Goal: Task Accomplishment & Management: Complete application form

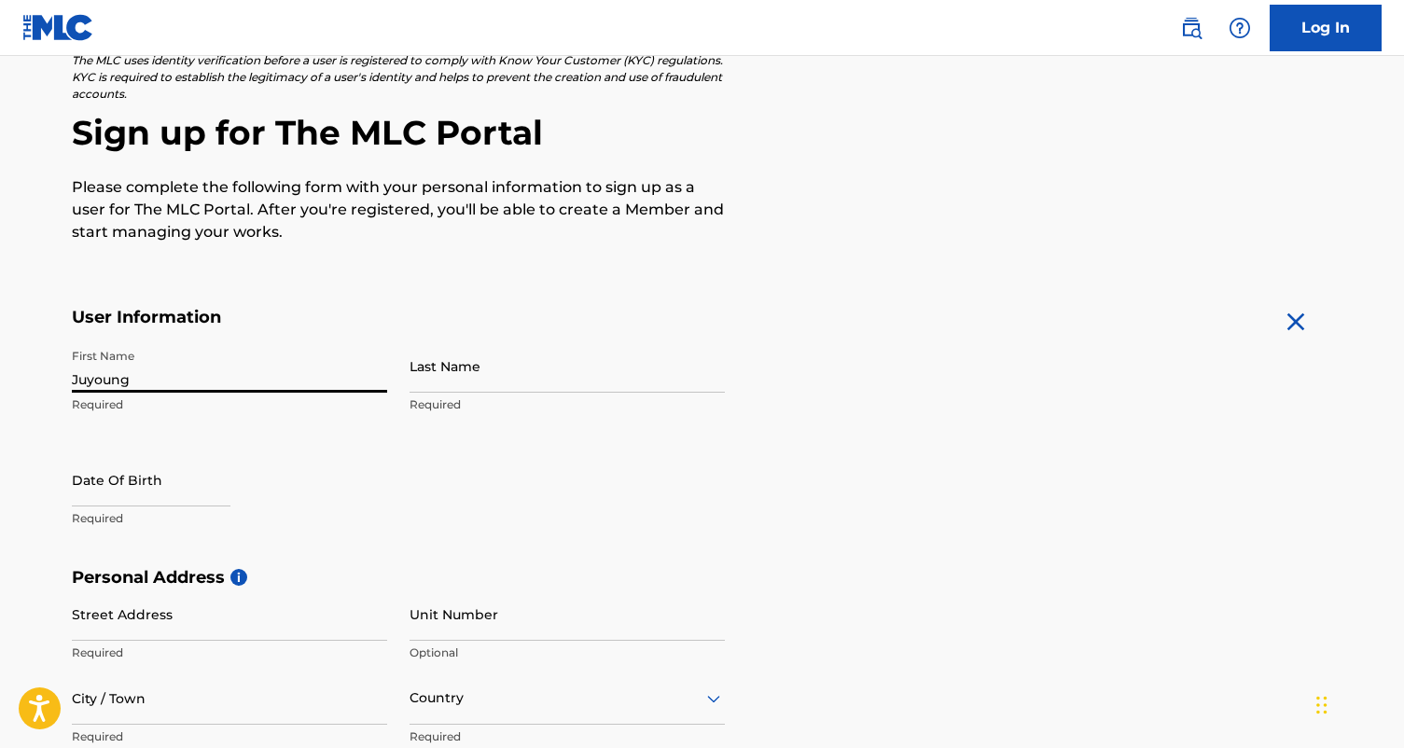
type input "Juyoung"
type input "Park"
select select "8"
select select "2025"
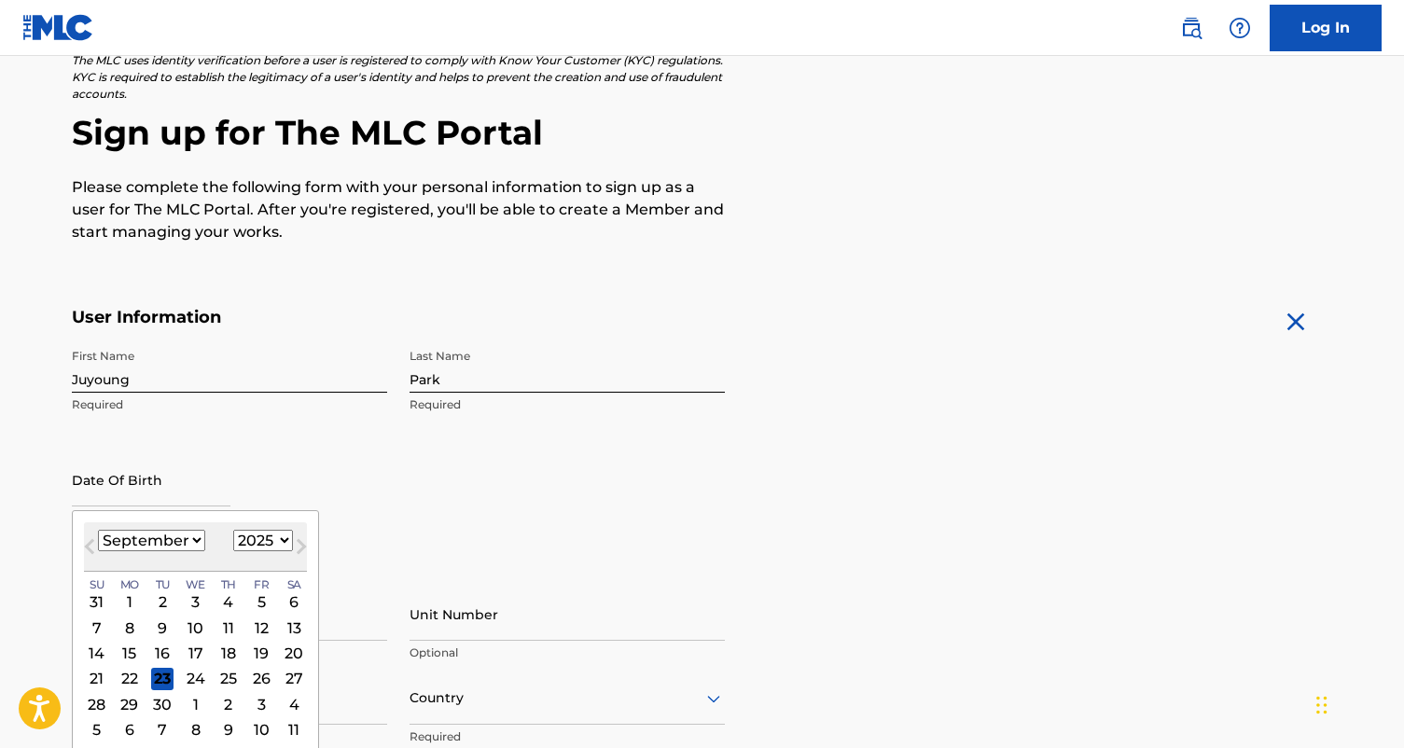
select select "10"
select select "2001"
click at [228, 701] on div "29" at bounding box center [227, 704] width 22 height 22
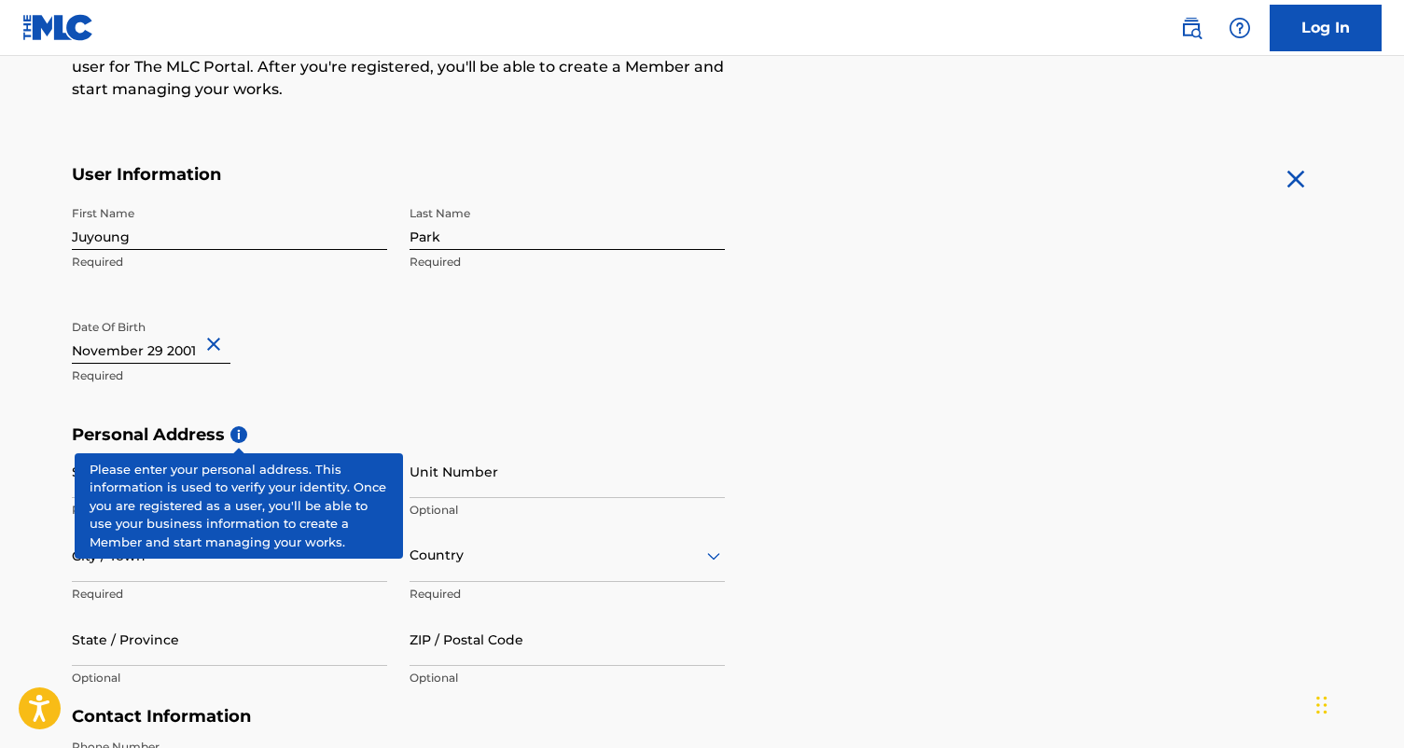
scroll to position [290, 0]
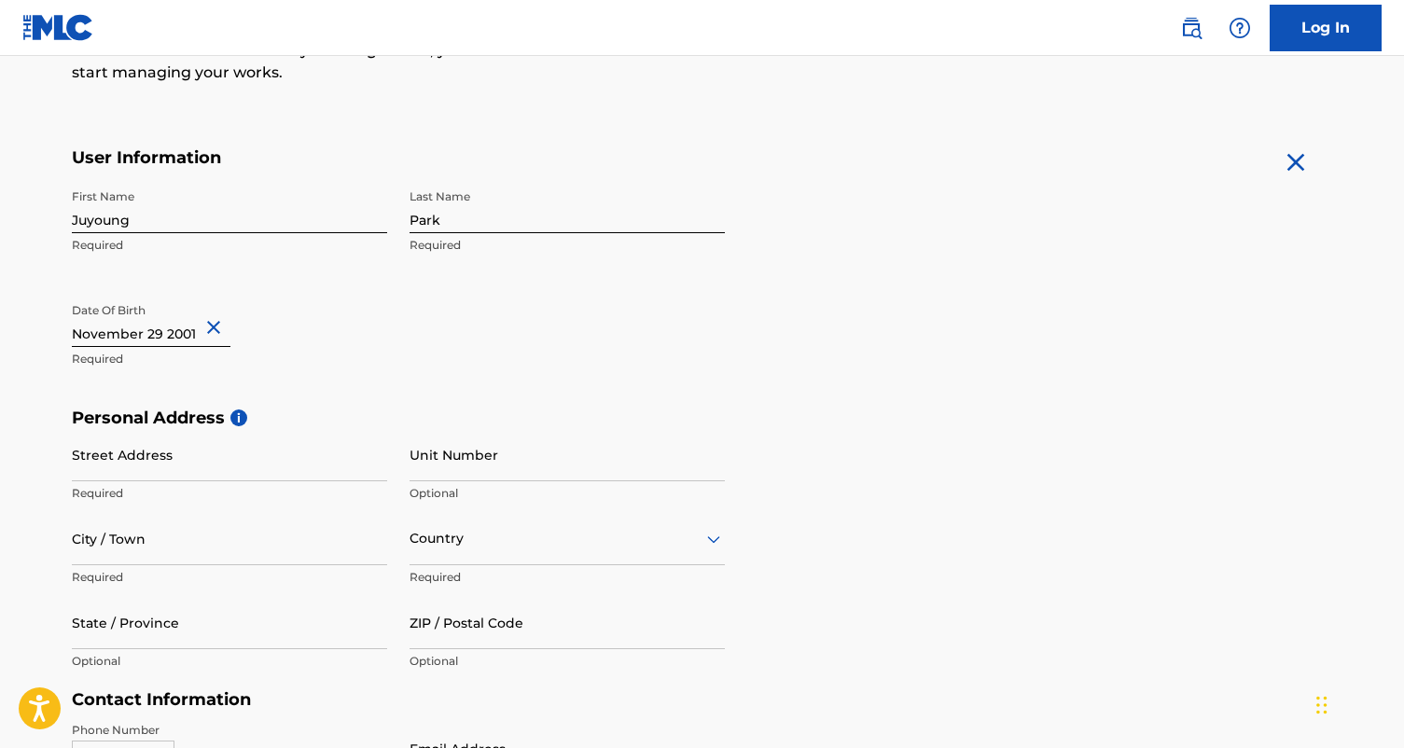
click at [409, 320] on div "First Name [PERSON_NAME] Required Last Name Park Required Date Of Birth Required" at bounding box center [398, 294] width 653 height 228
type input "[STREET_ADDRESS]"
type input "Fort [PERSON_NAME]"
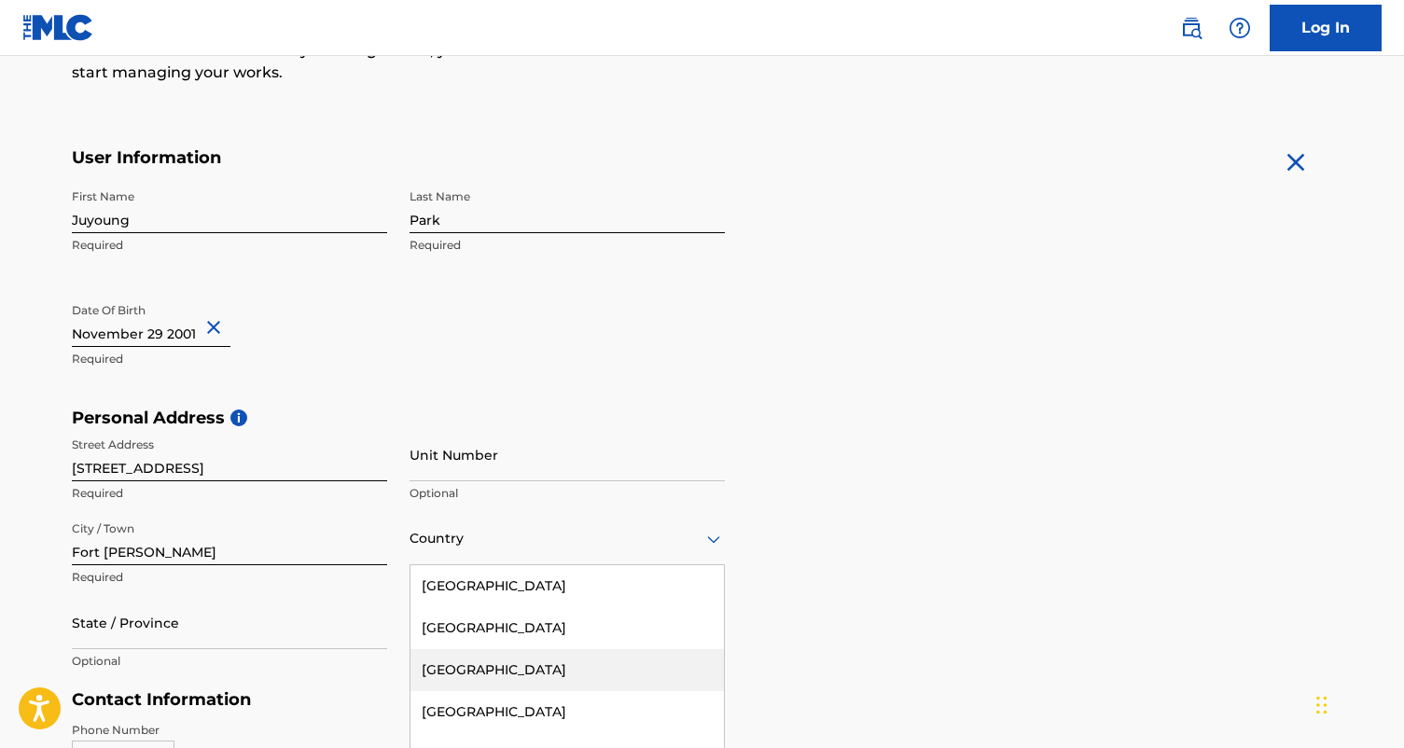
scroll to position [387, 0]
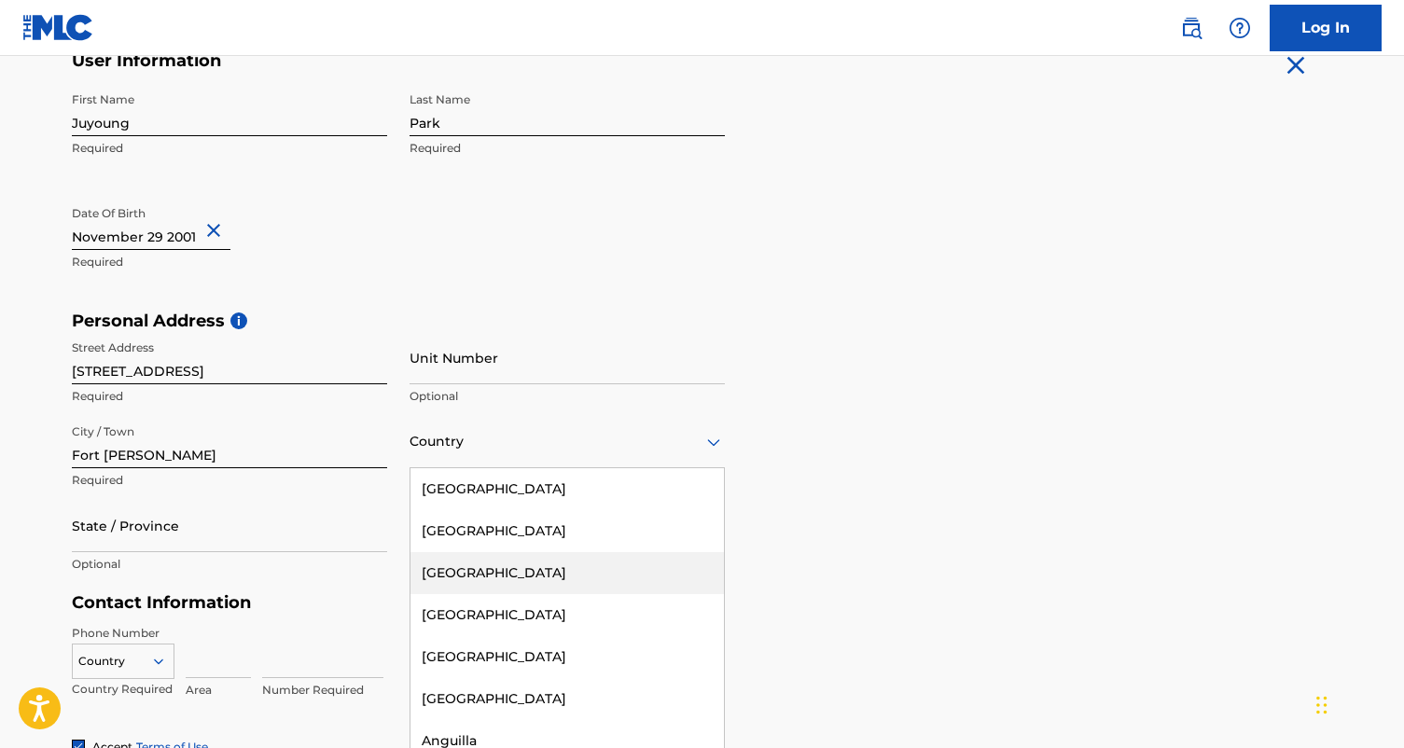
click at [447, 468] on div "[GEOGRAPHIC_DATA], 3 of 223. 223 results available. Use Up and Down to choose o…" at bounding box center [567, 441] width 315 height 53
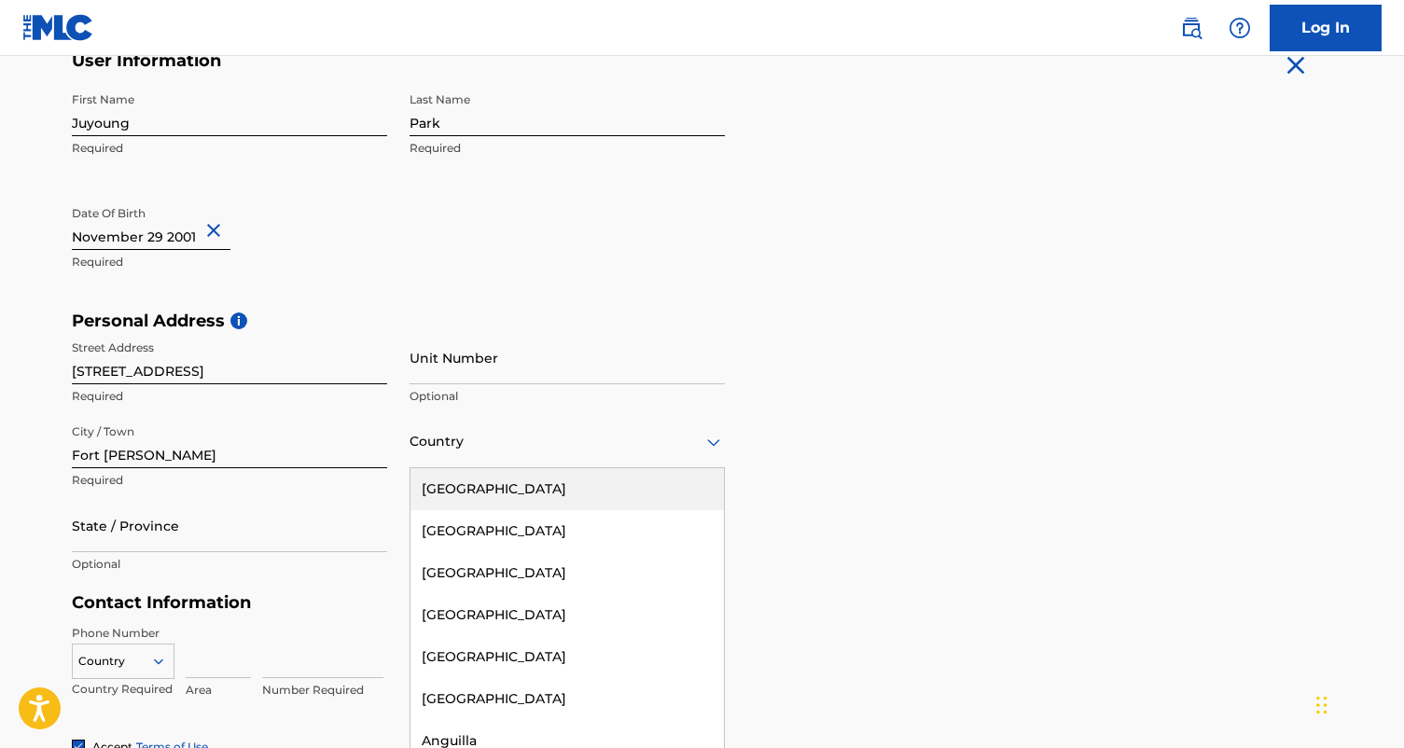
click at [509, 478] on div "[GEOGRAPHIC_DATA]" at bounding box center [567, 489] width 313 height 42
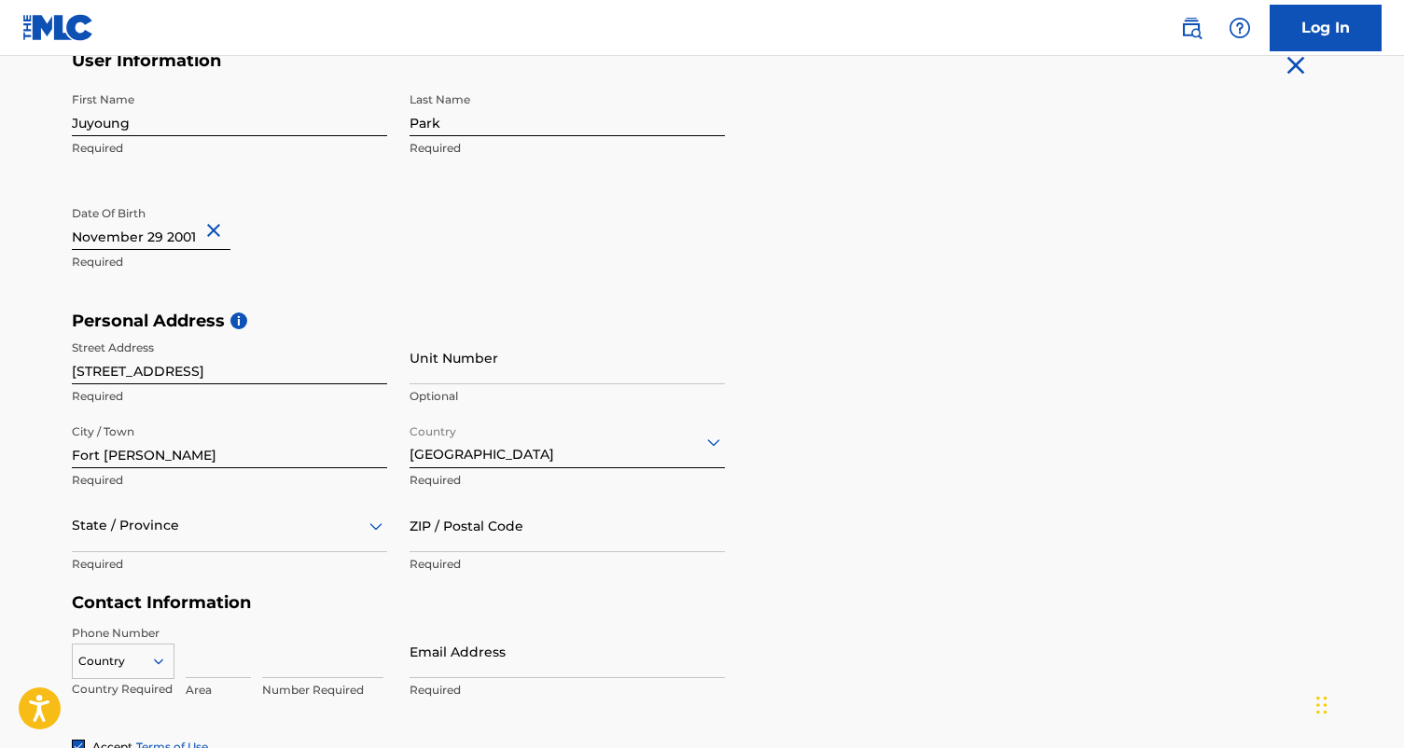
scroll to position [471, 0]
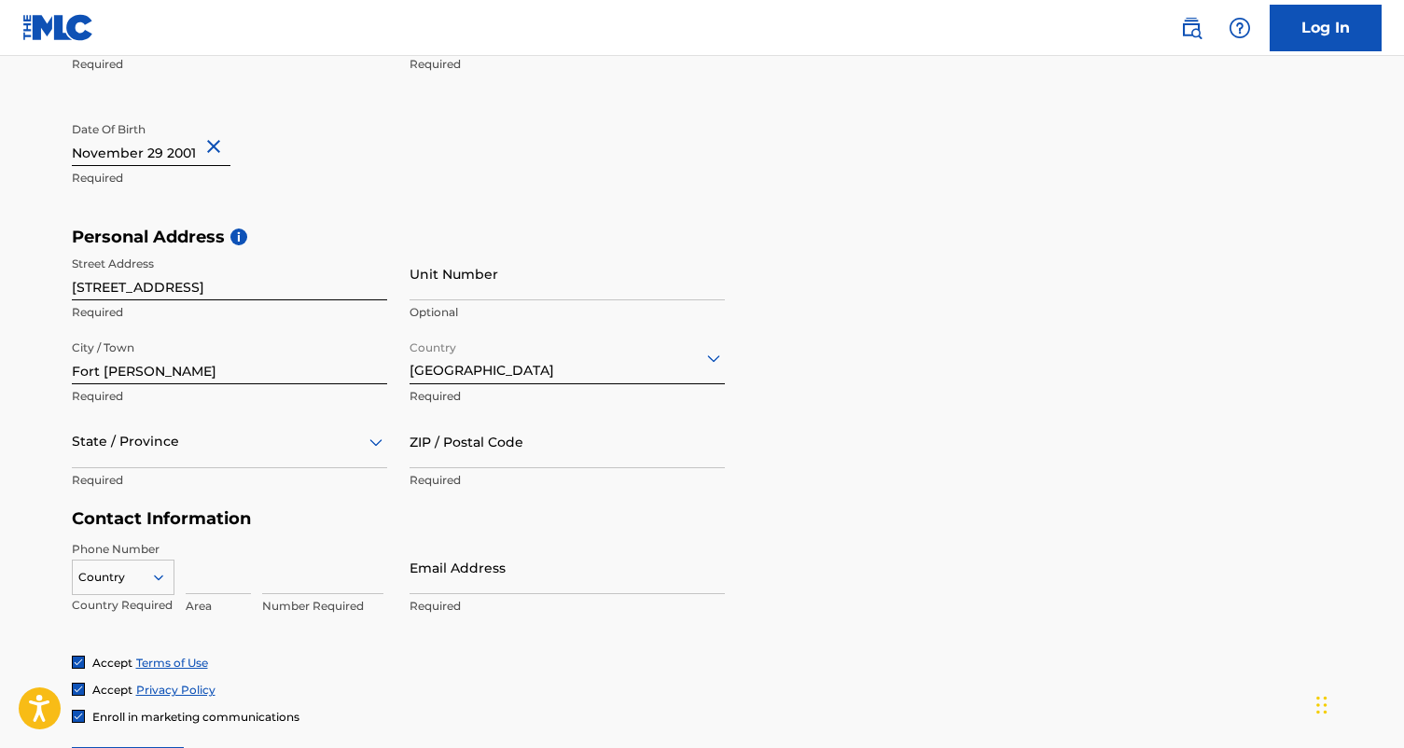
click at [258, 468] on div "State / Province" at bounding box center [229, 441] width 315 height 53
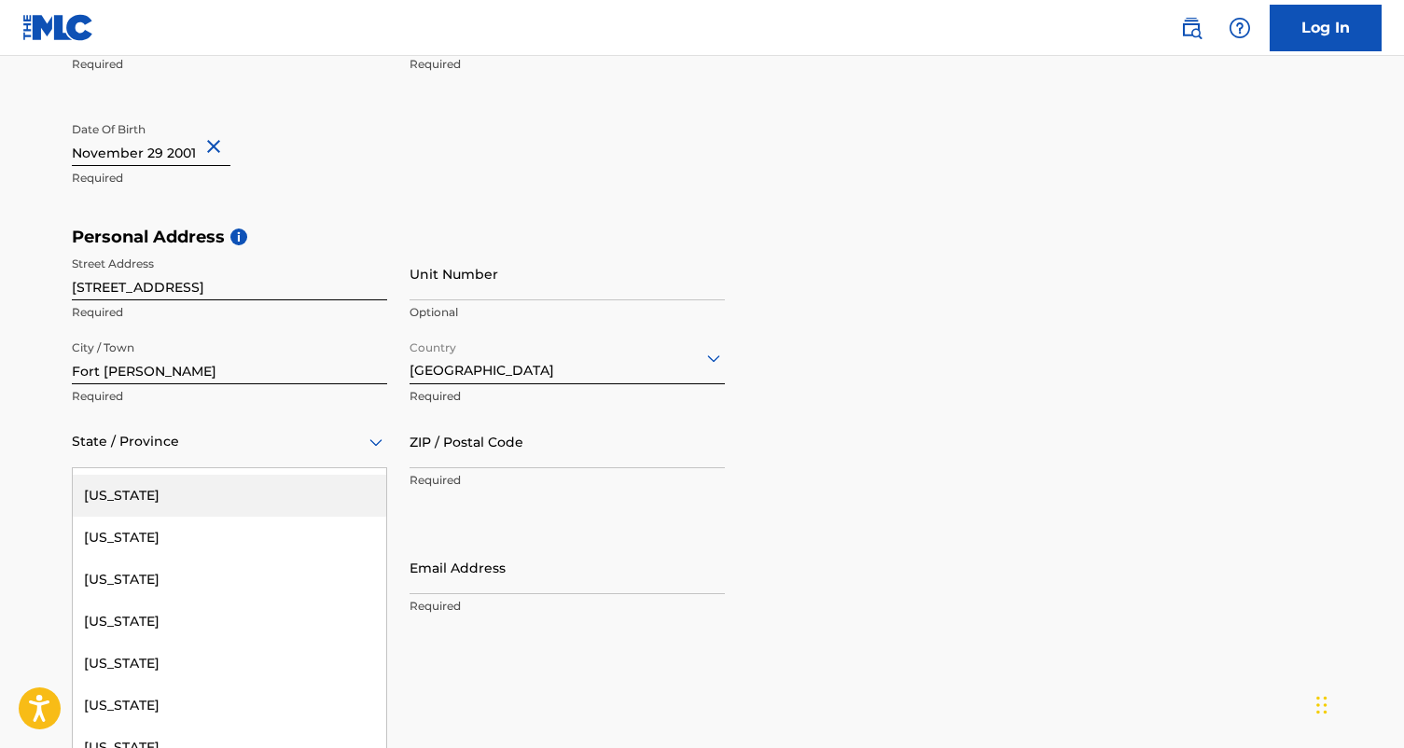
scroll to position [1214, 0]
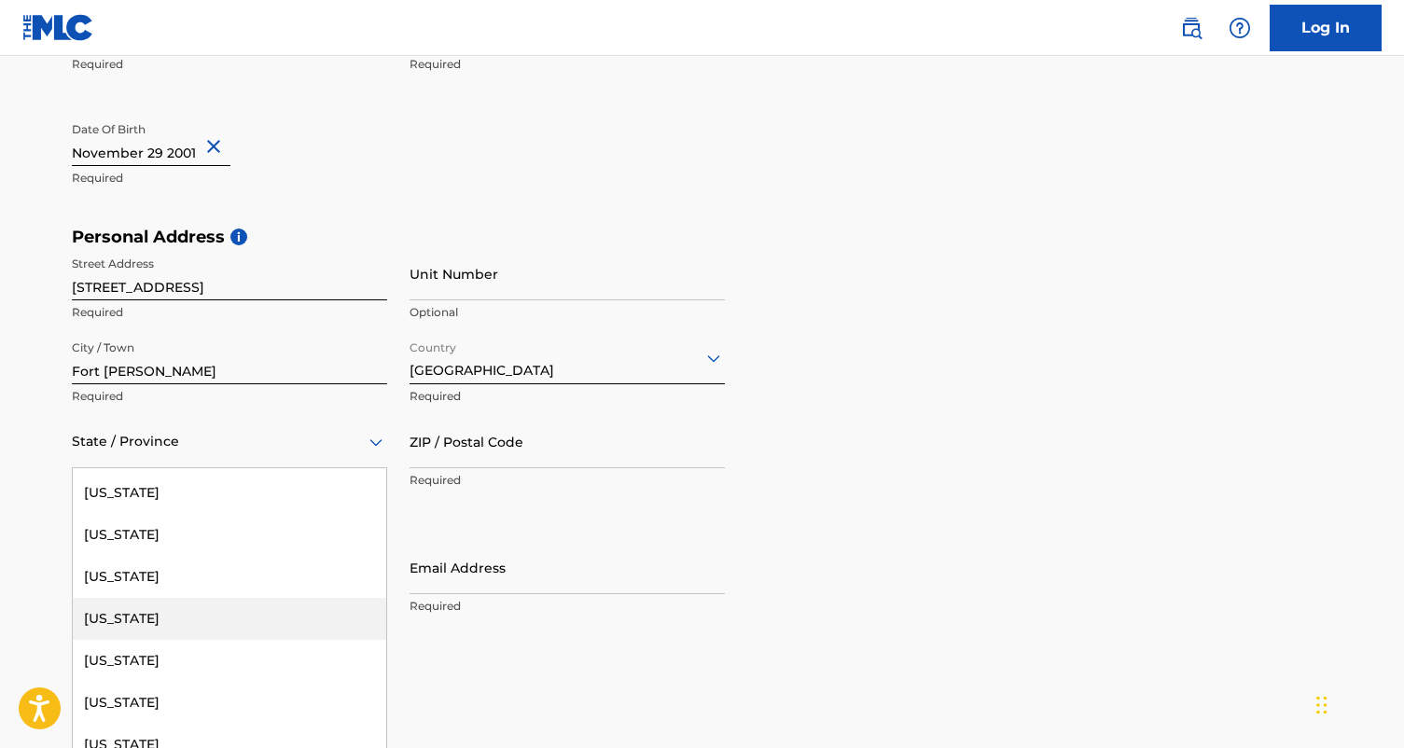
click at [229, 631] on div "[US_STATE]" at bounding box center [229, 619] width 313 height 42
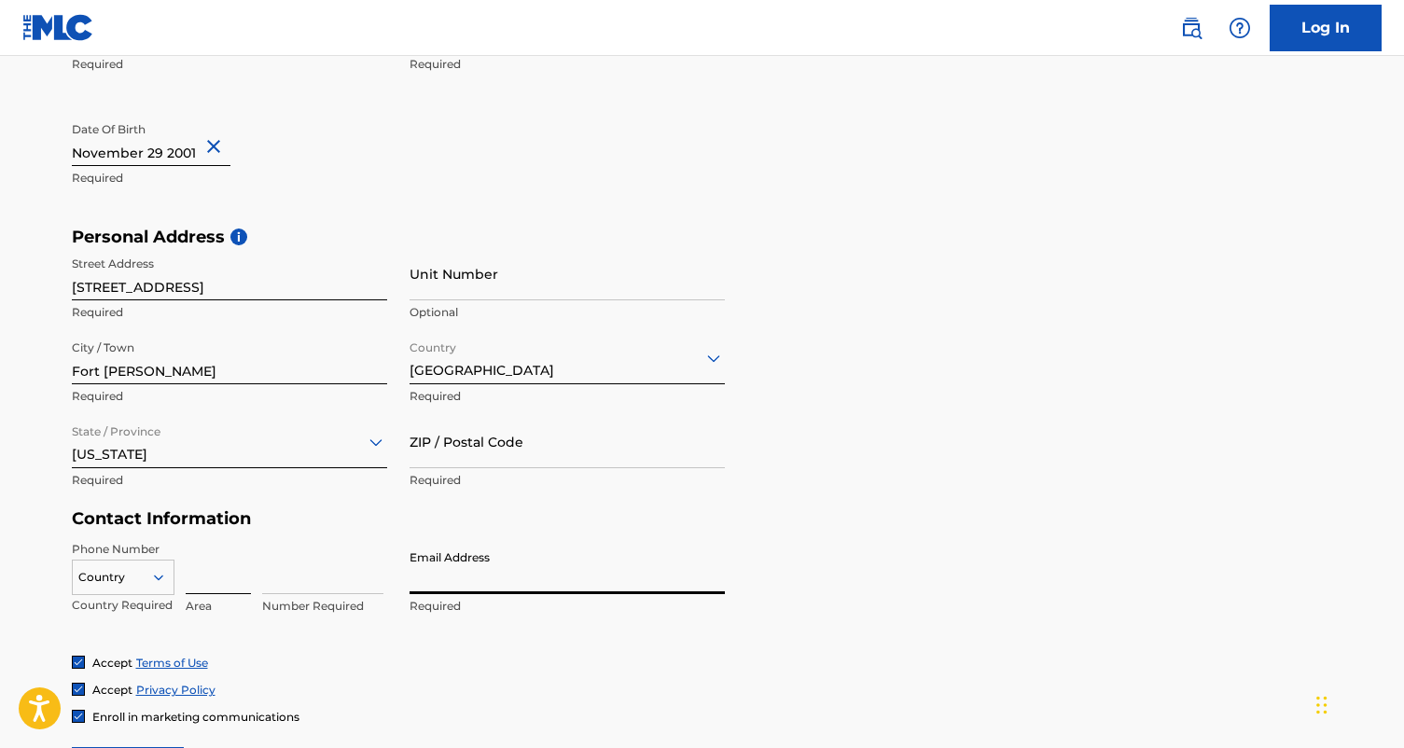
click at [225, 571] on input at bounding box center [218, 567] width 65 height 53
type input "2"
type input "1"
type input "2019601129"
click at [455, 574] on input "Email Address" at bounding box center [567, 567] width 315 height 53
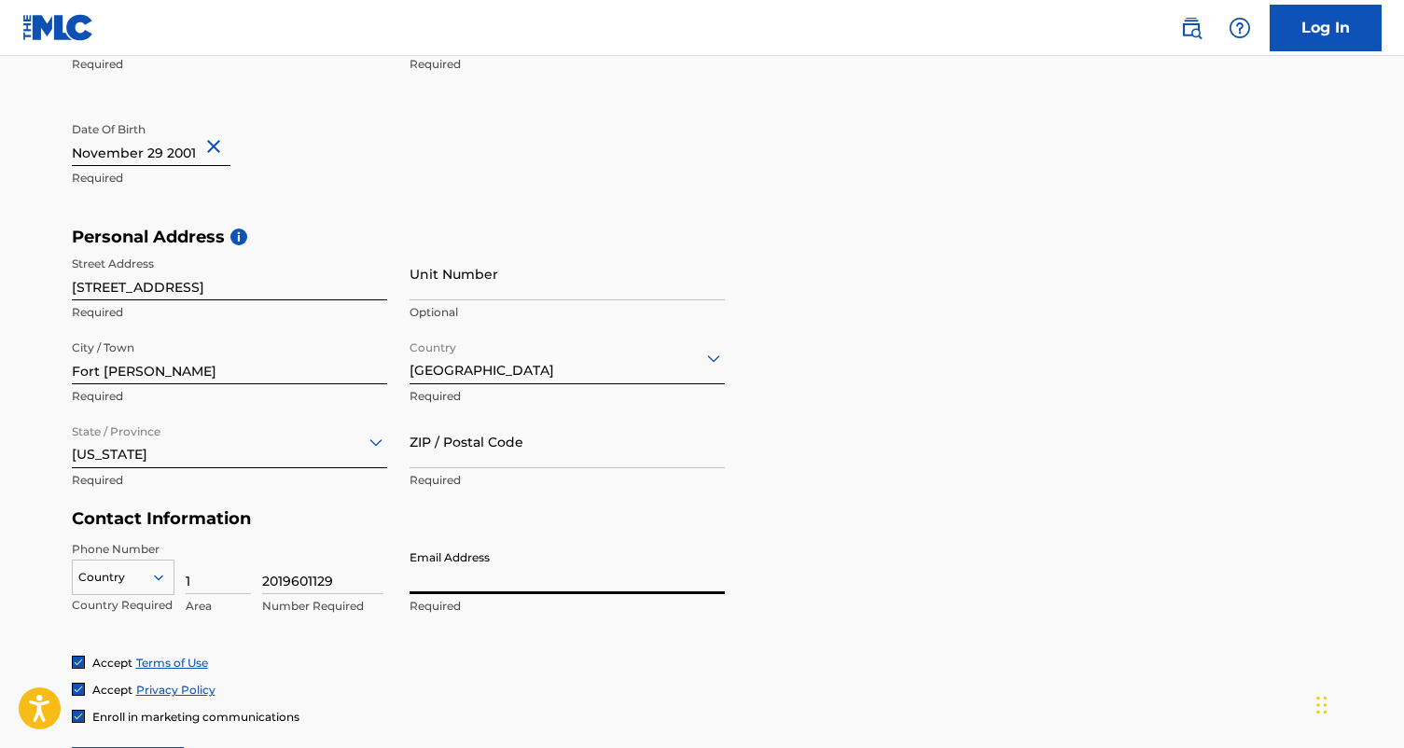
click at [155, 580] on div "Country" at bounding box center [123, 574] width 103 height 28
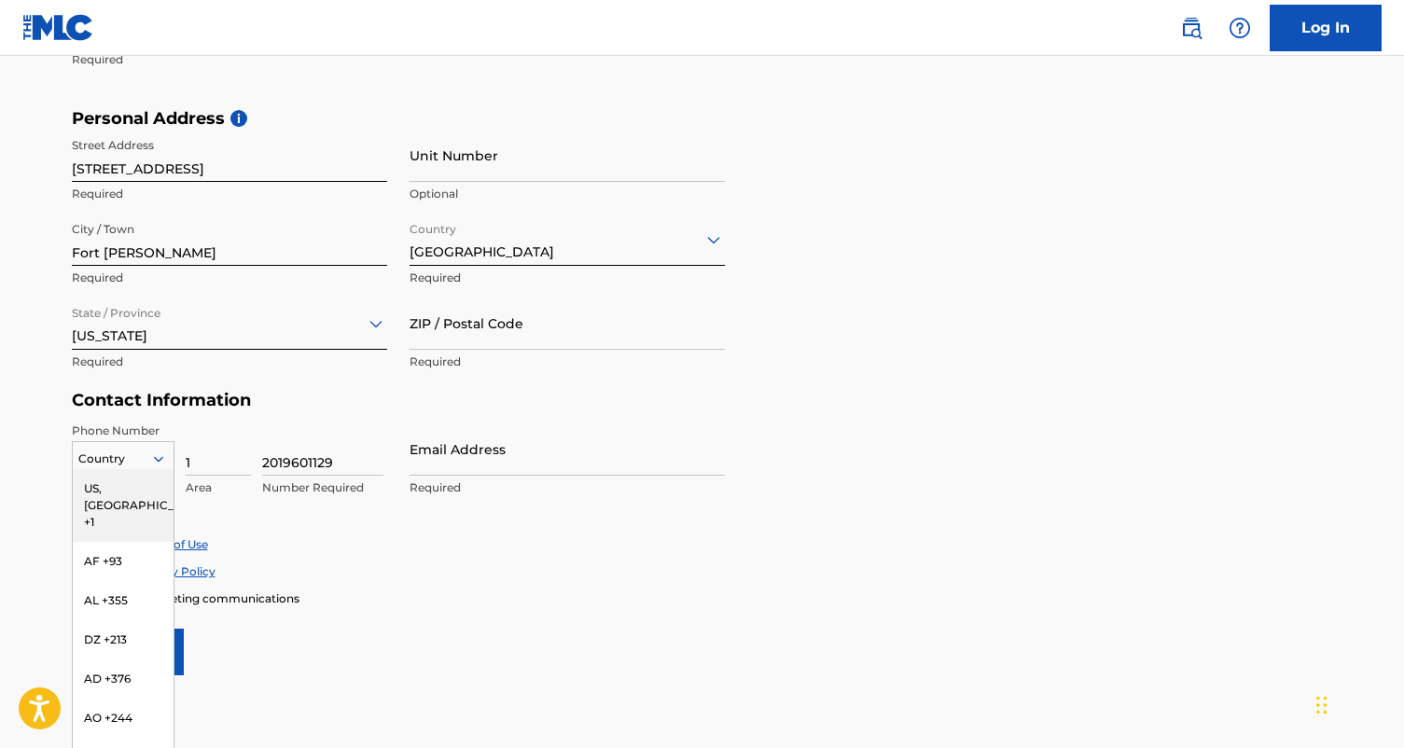
click at [130, 480] on div "US, [GEOGRAPHIC_DATA] +1" at bounding box center [123, 505] width 101 height 73
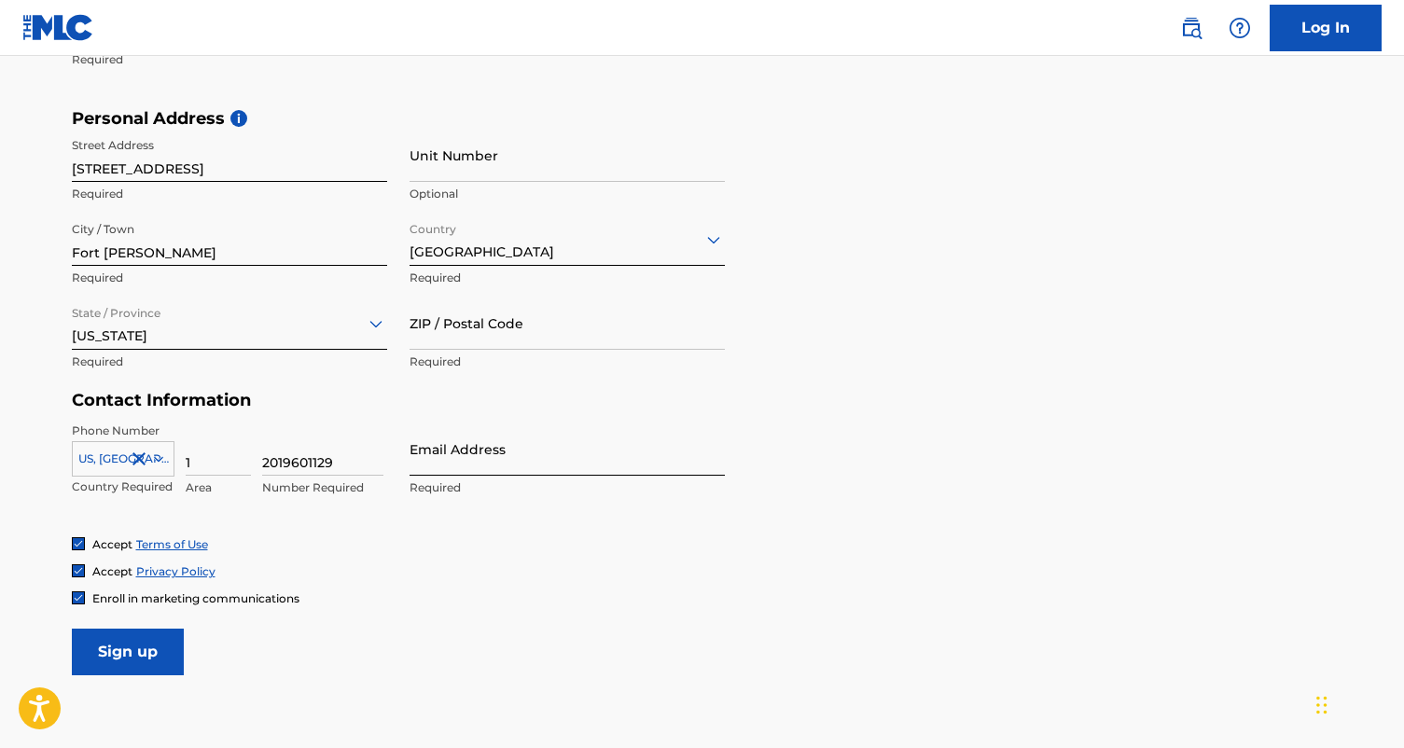
click at [456, 466] on input "Email Address" at bounding box center [567, 449] width 315 height 53
type input "[EMAIL_ADDRESS][DOMAIN_NAME]"
click at [215, 594] on span "Enroll in marketing communications" at bounding box center [195, 599] width 207 height 14
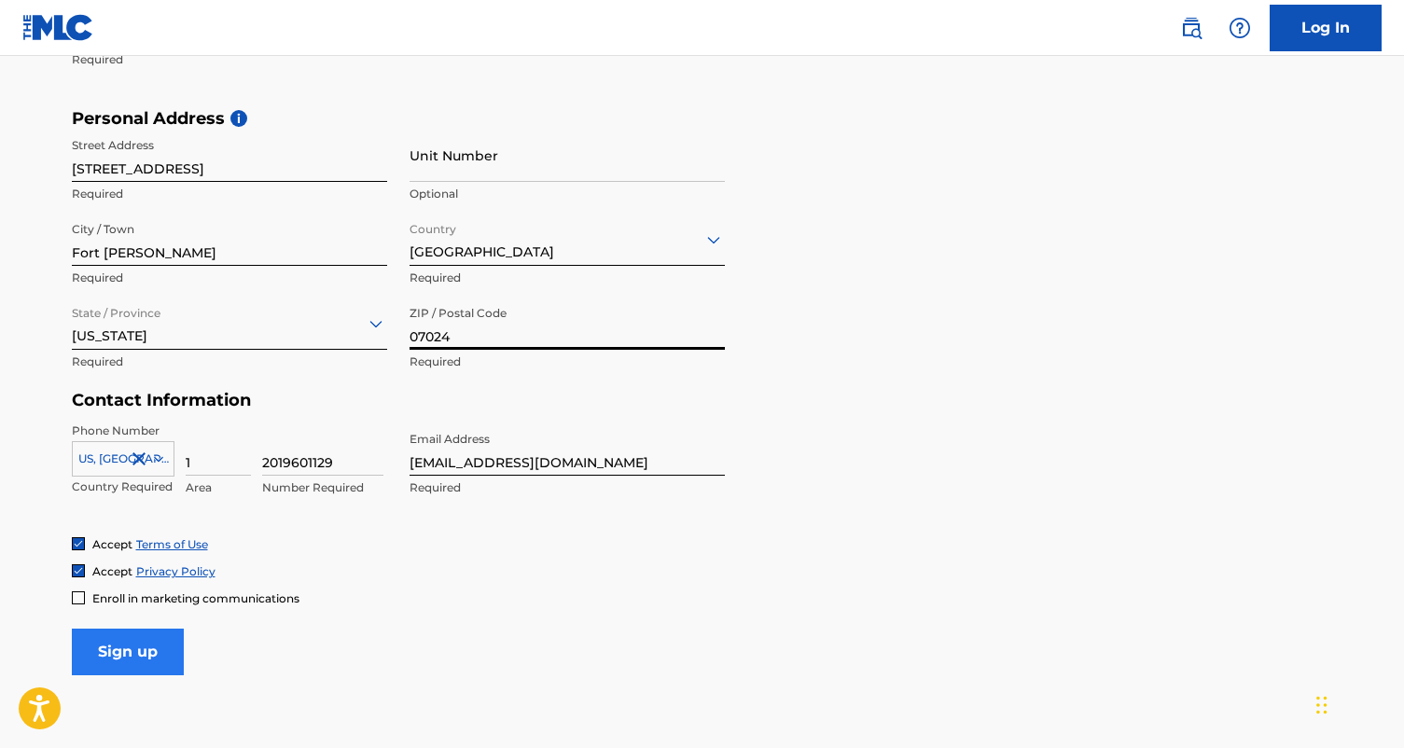
type input "07024"
click at [146, 635] on input "Sign up" at bounding box center [128, 652] width 112 height 47
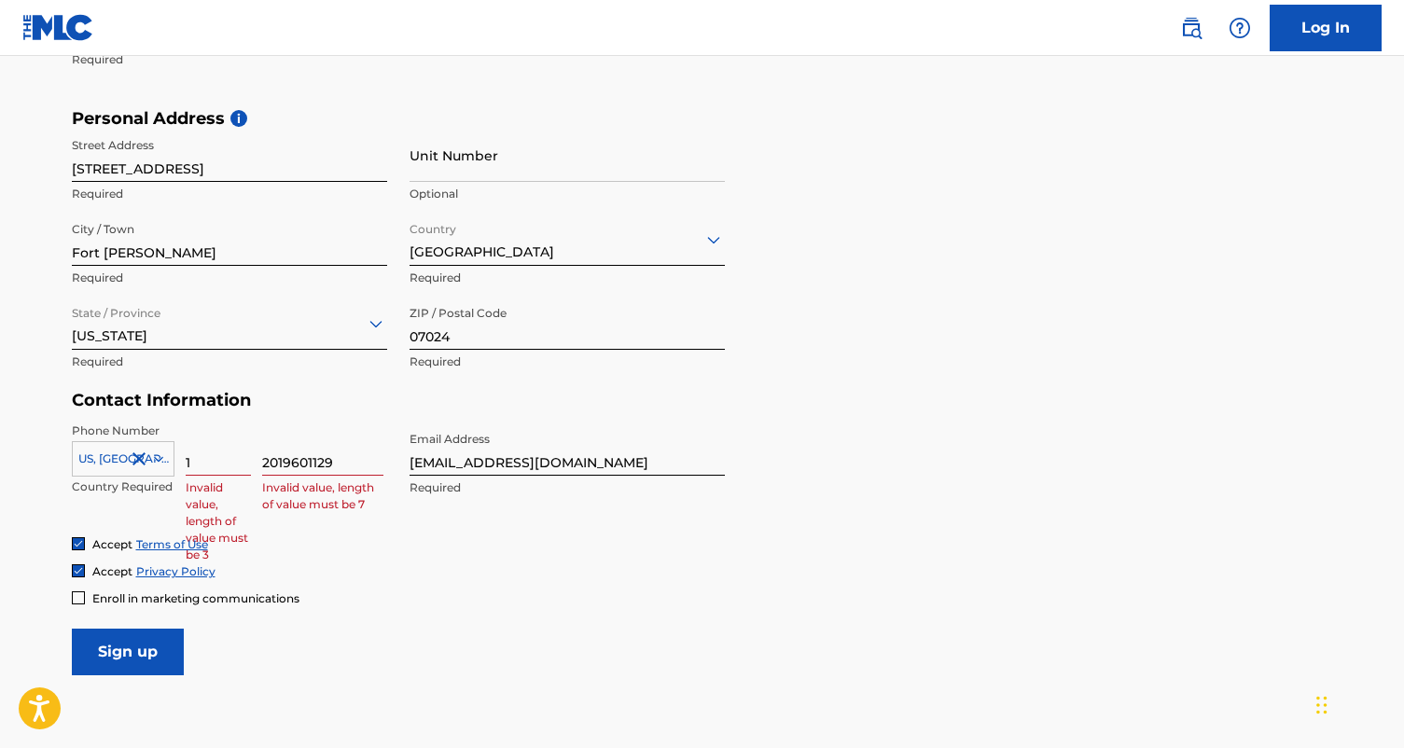
click at [214, 464] on input "1" at bounding box center [218, 449] width 65 height 53
click at [338, 460] on input "2019601129" at bounding box center [322, 449] width 121 height 53
click at [216, 455] on input "1" at bounding box center [218, 449] width 65 height 53
type input "201"
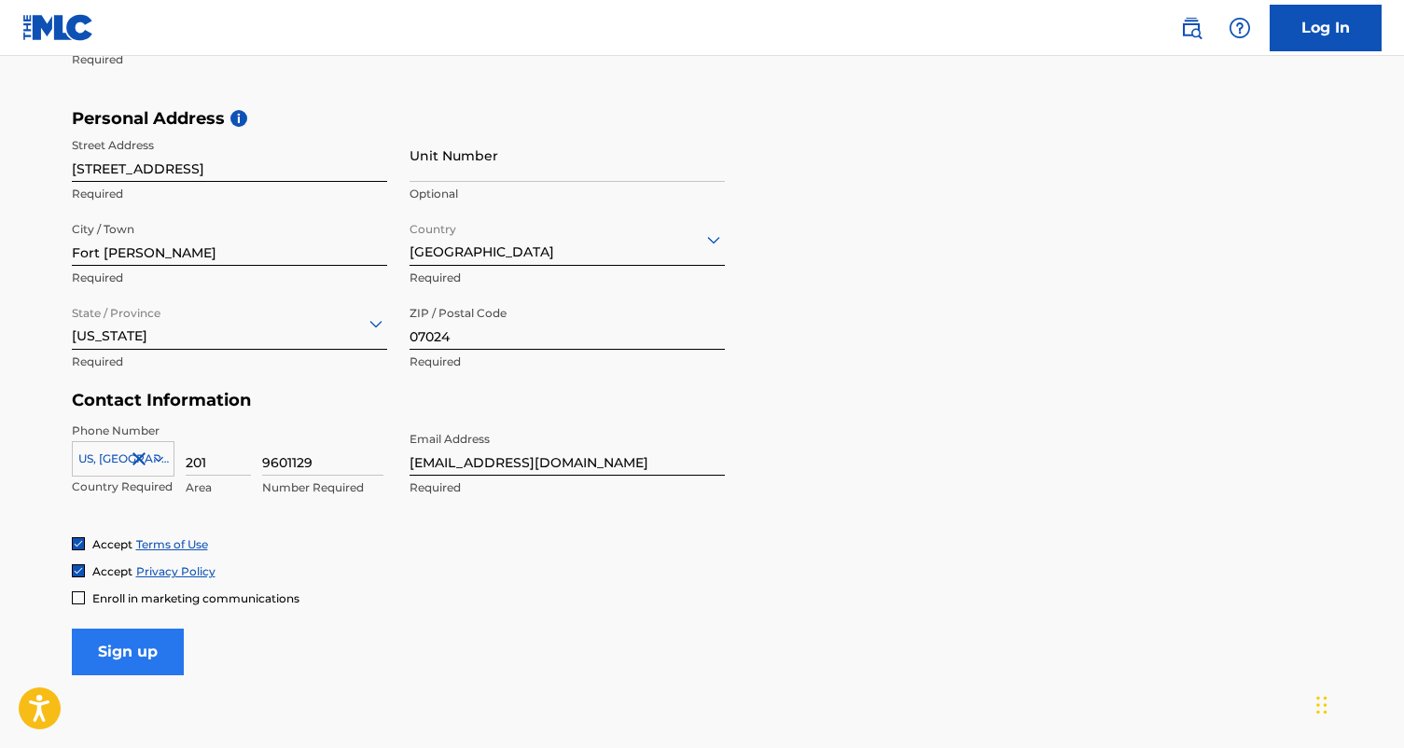
type input "9601129"
click at [135, 655] on input "Sign up" at bounding box center [128, 652] width 112 height 47
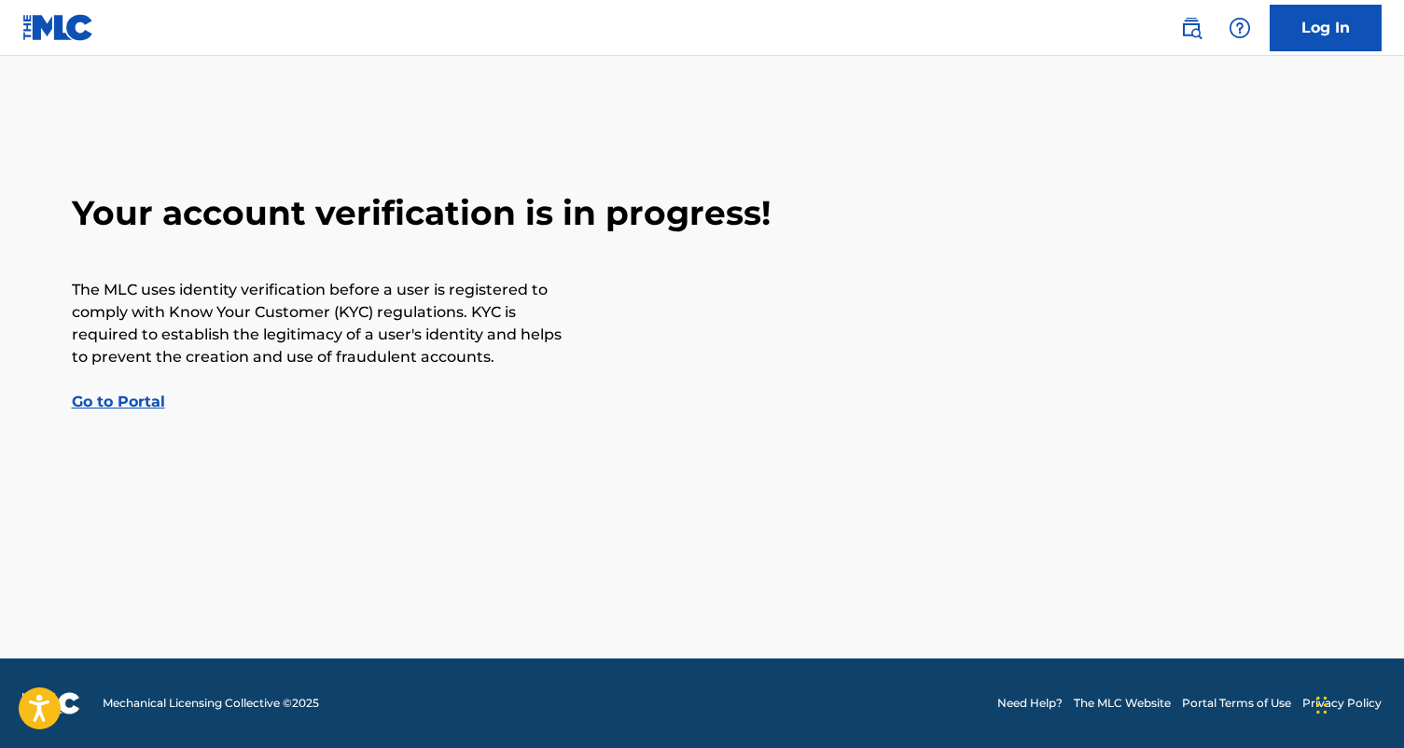
click at [141, 397] on link "Go to Portal" at bounding box center [118, 402] width 93 height 18
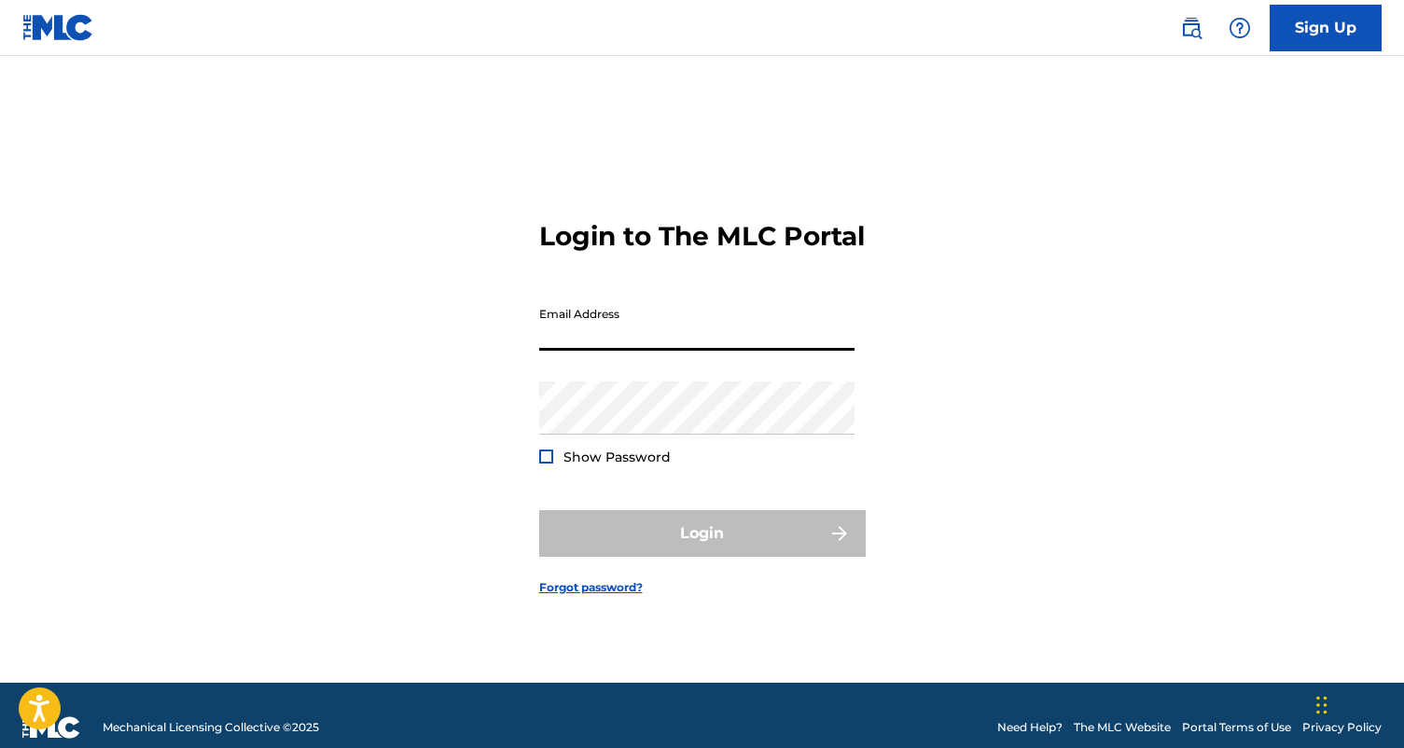
drag, startPoint x: 814, startPoint y: 244, endPoint x: 815, endPoint y: 218, distance: 26.2
click at [812, 246] on h3 "Login to The MLC Portal" at bounding box center [702, 236] width 326 height 33
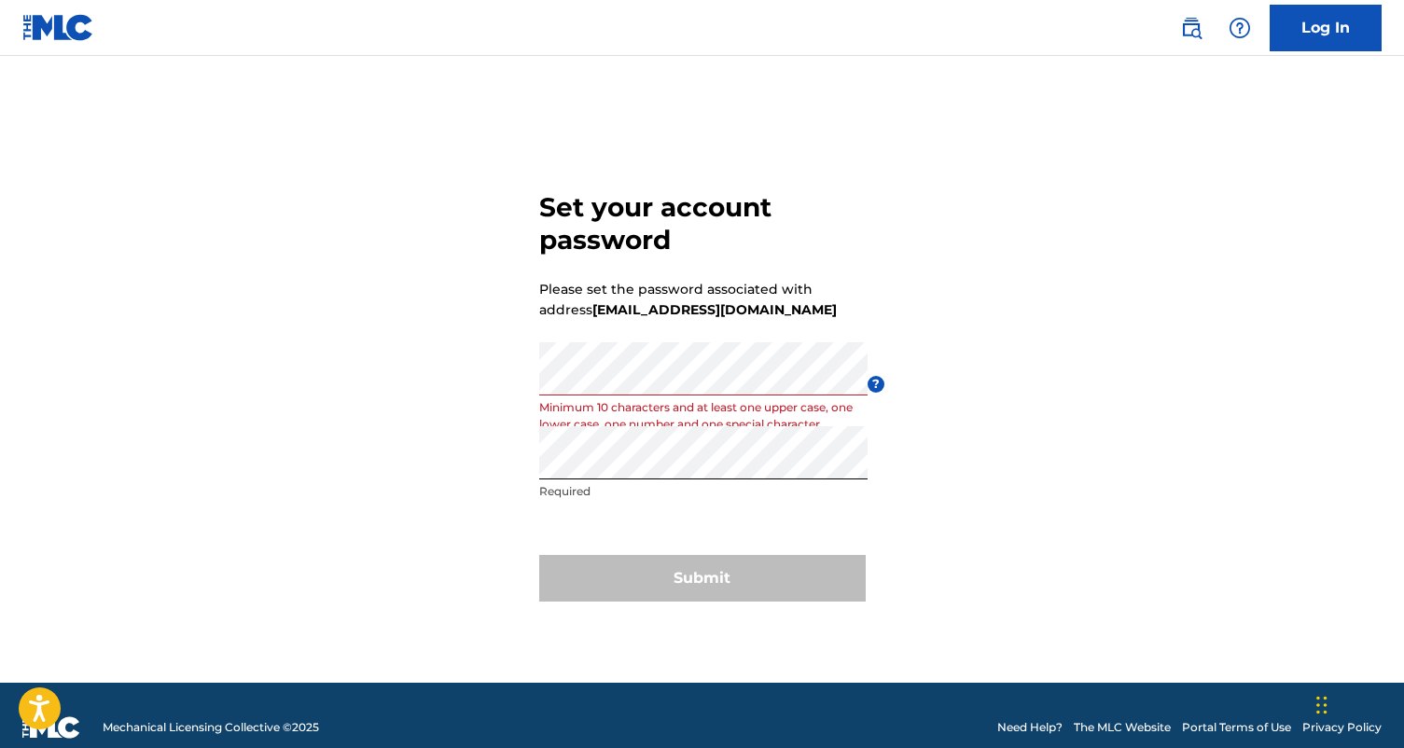
click at [1093, 480] on div "Set your account password Please set the password associated with address [EMAI…" at bounding box center [702, 393] width 1306 height 580
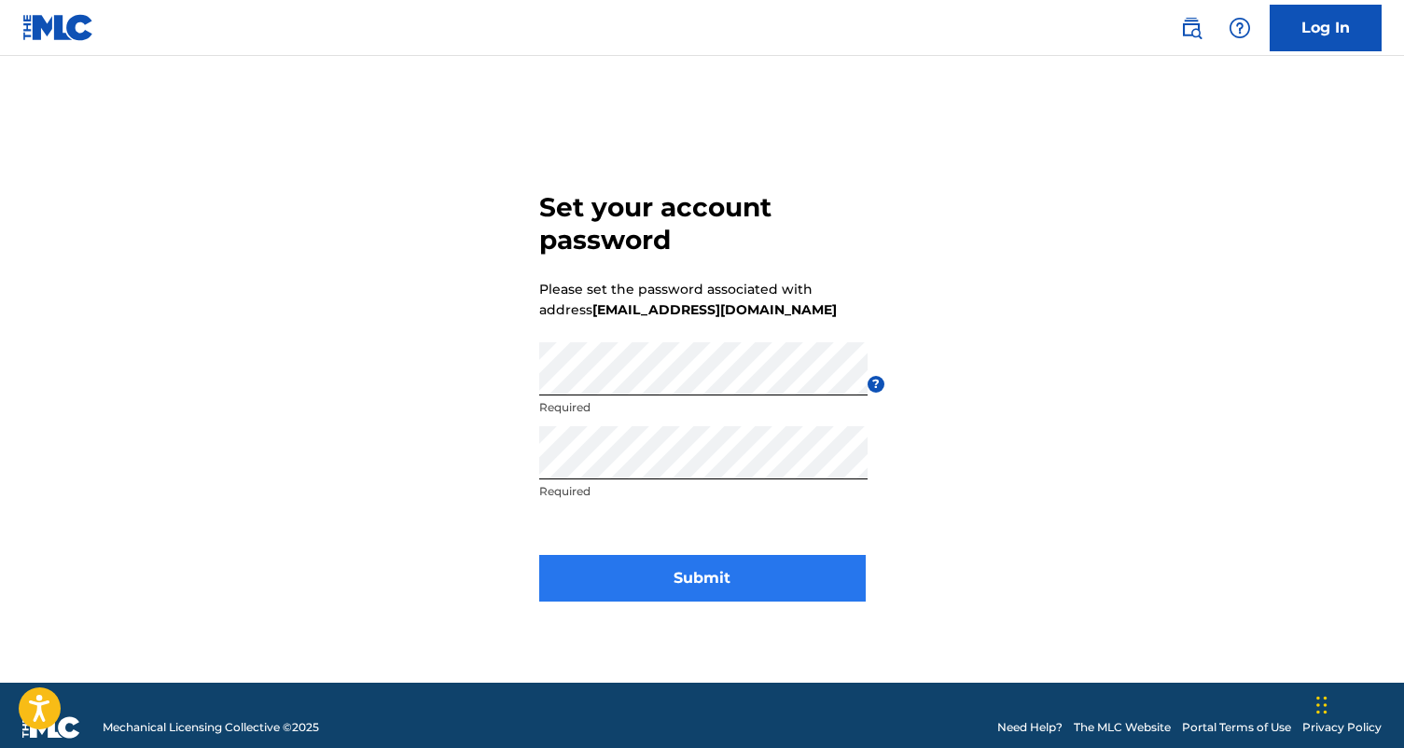
click at [685, 578] on button "Submit" at bounding box center [702, 578] width 327 height 47
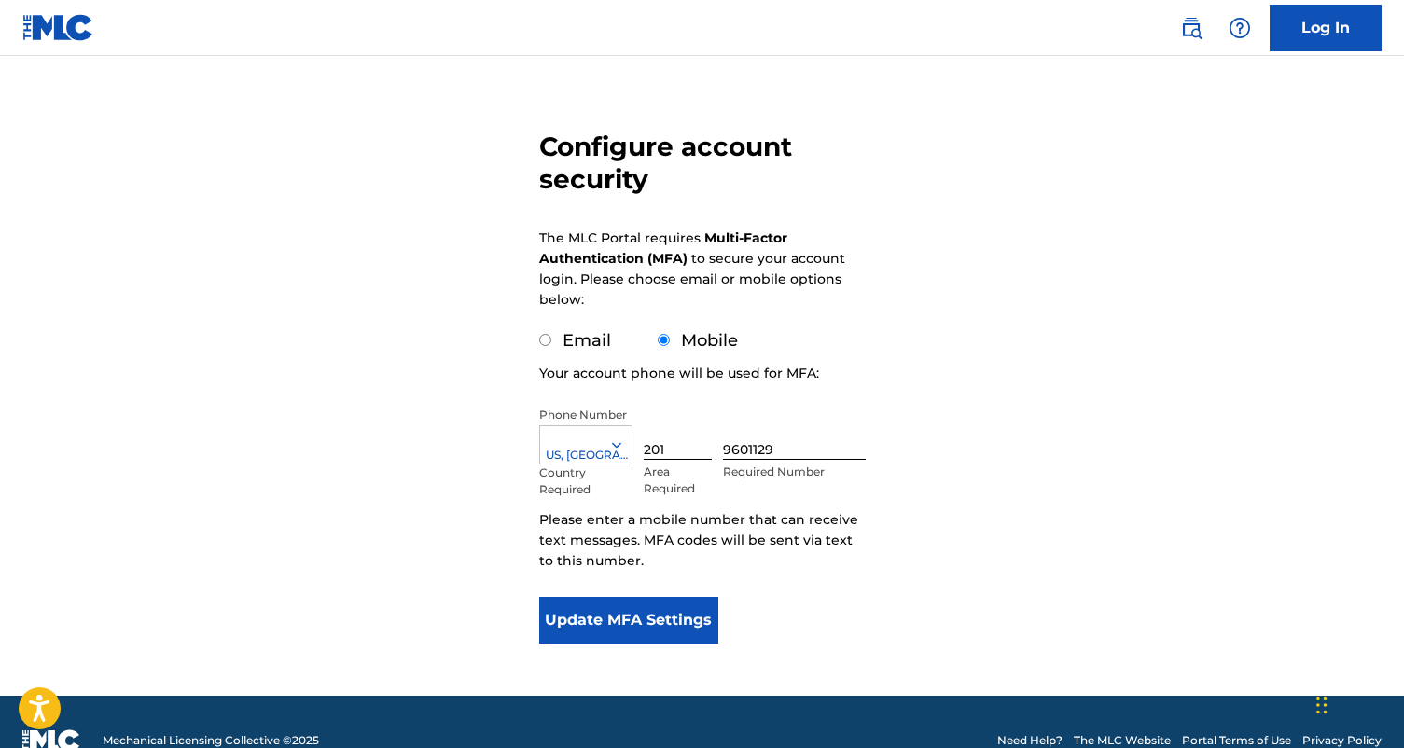
scroll to position [115, 0]
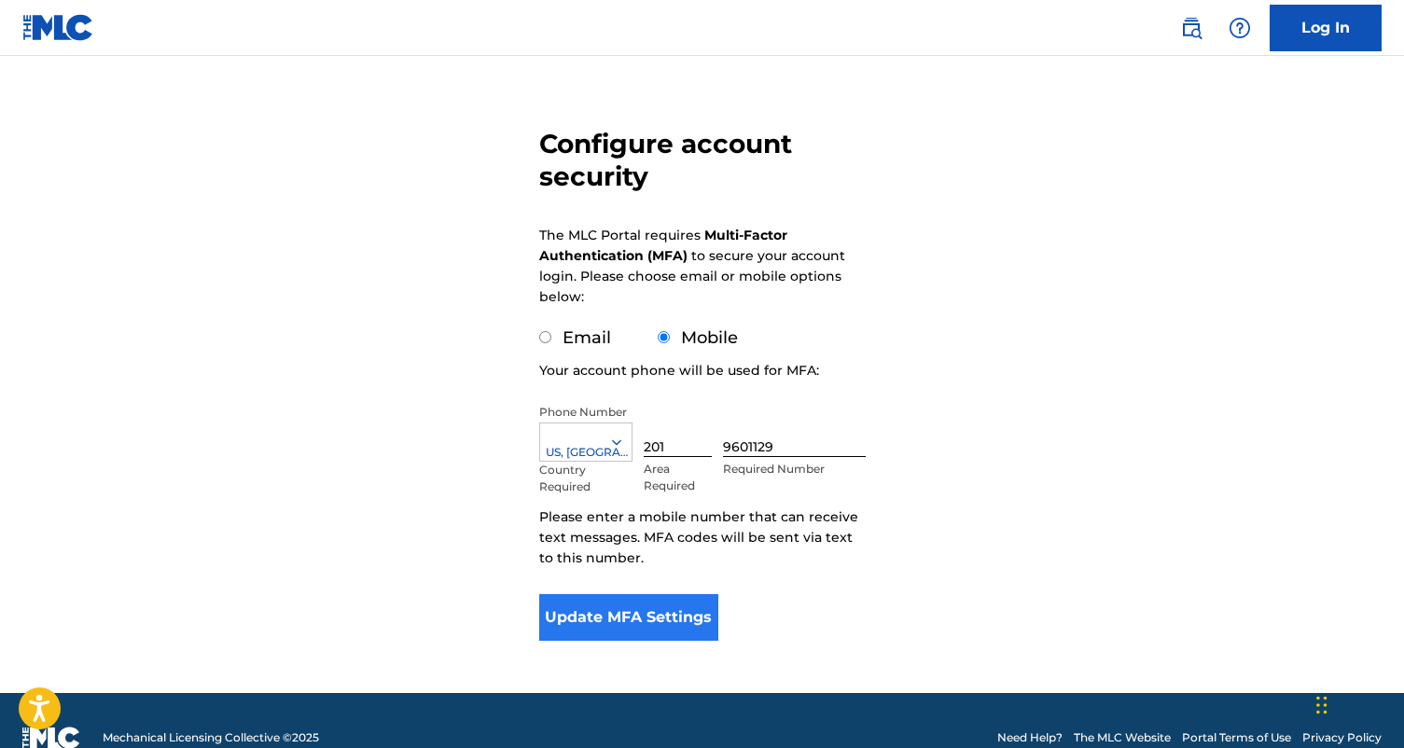
click at [628, 624] on button "Update MFA Settings" at bounding box center [629, 617] width 180 height 47
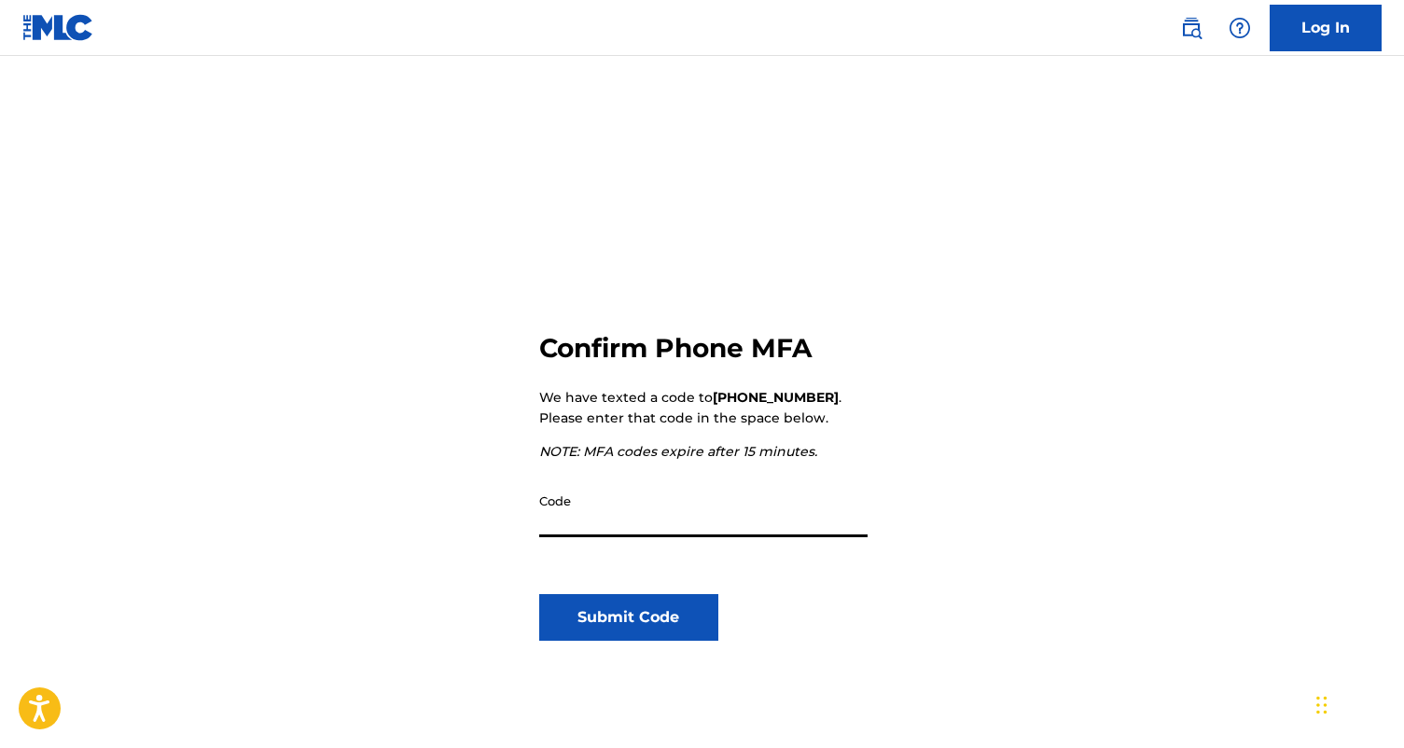
click at [639, 503] on input "Code" at bounding box center [703, 510] width 328 height 53
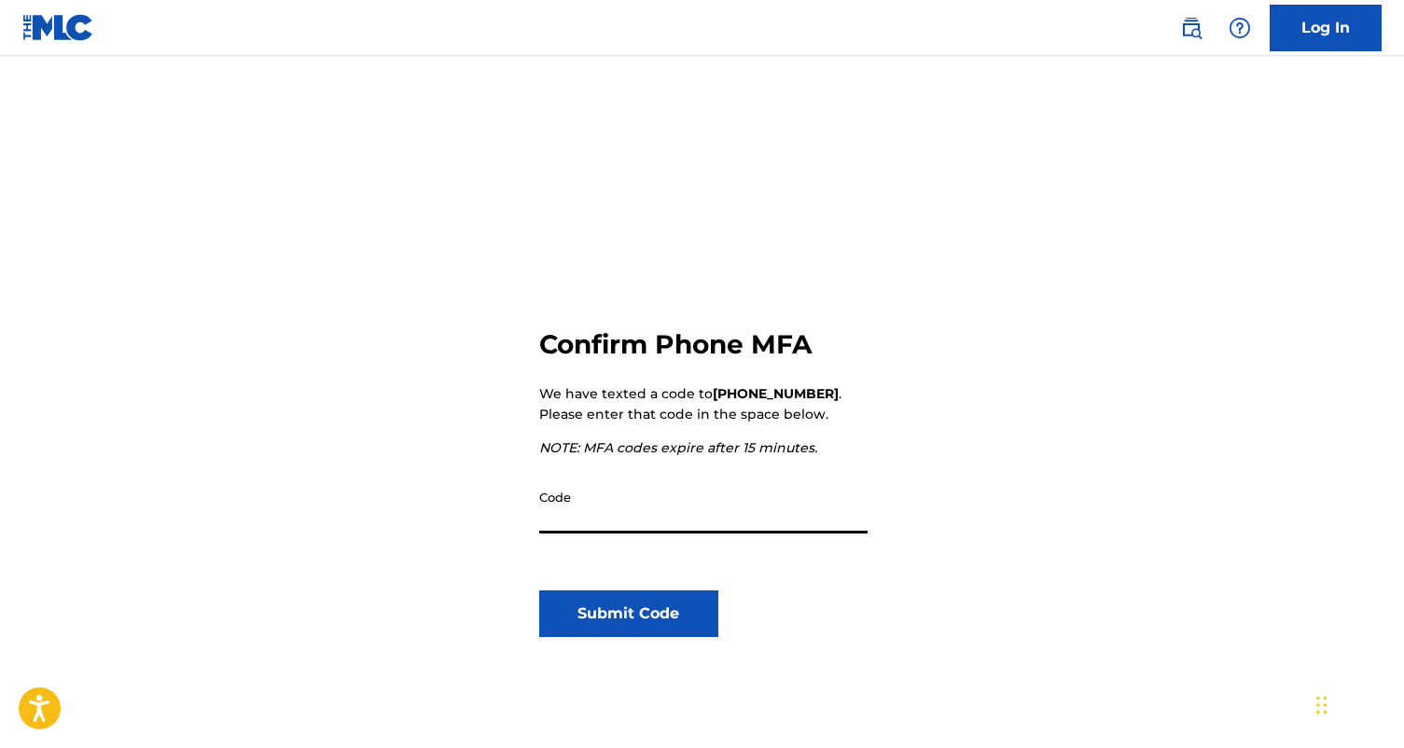
scroll to position [167, 0]
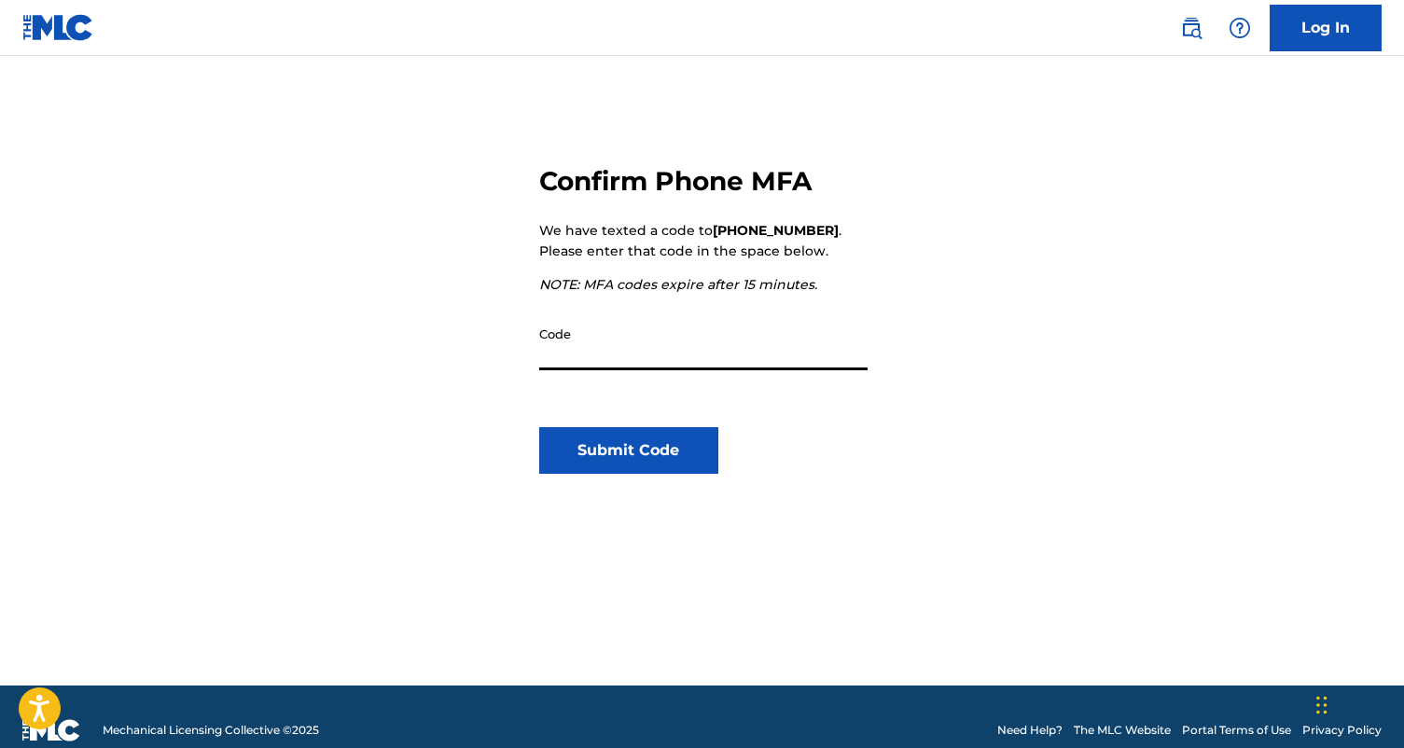
click at [666, 354] on input "Code" at bounding box center [703, 343] width 328 height 53
click at [640, 360] on input "Code" at bounding box center [703, 343] width 328 height 53
click at [635, 359] on input "Code" at bounding box center [703, 343] width 328 height 53
type input "113417"
click at [647, 455] on button "Submit Code" at bounding box center [629, 450] width 180 height 47
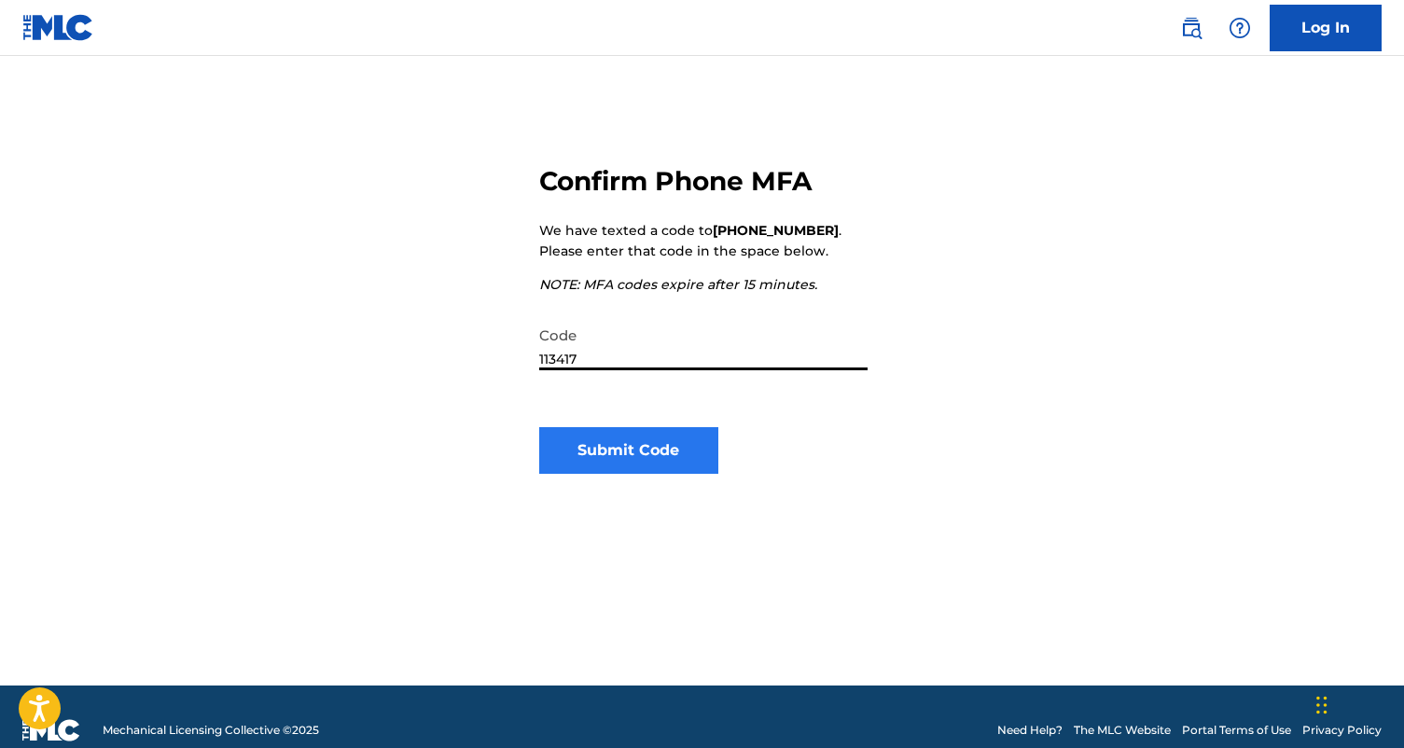
scroll to position [0, 0]
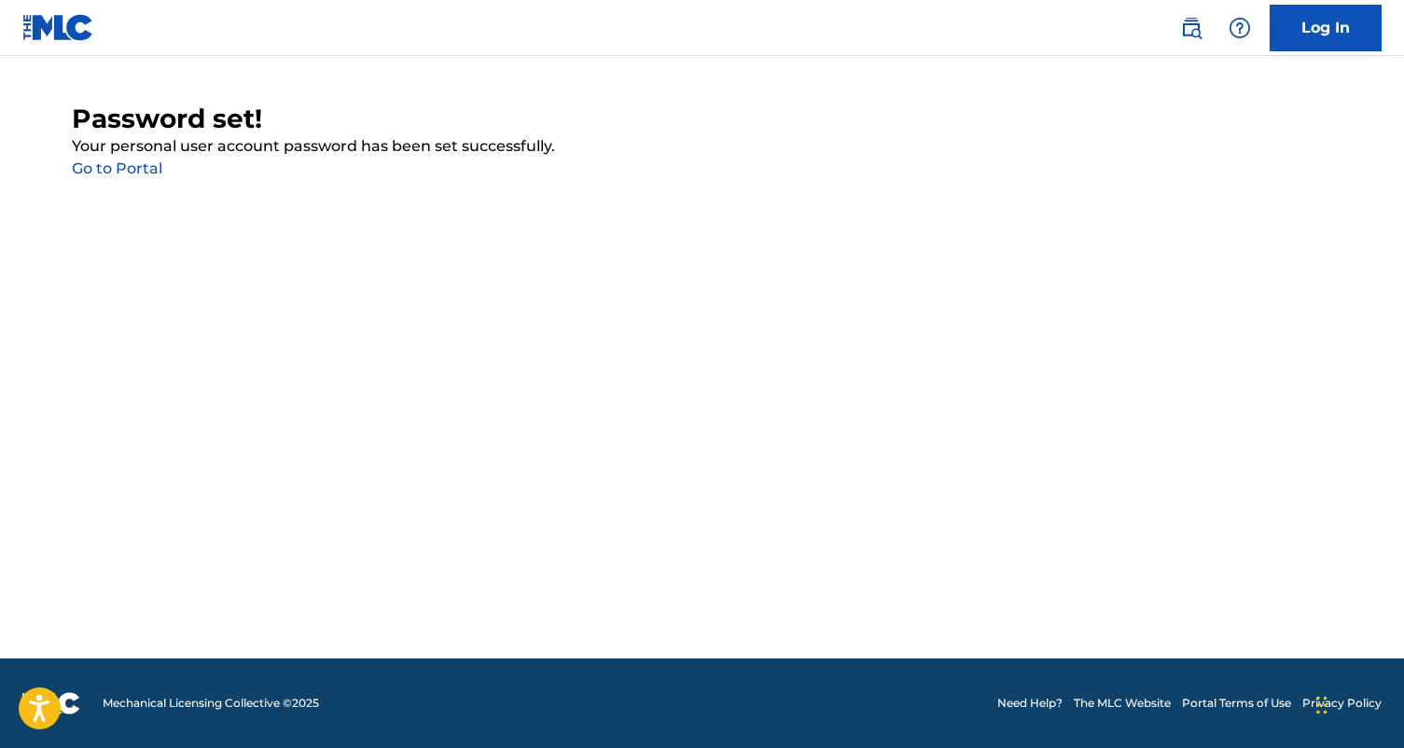
click at [131, 166] on link "Go to Portal" at bounding box center [117, 169] width 91 height 18
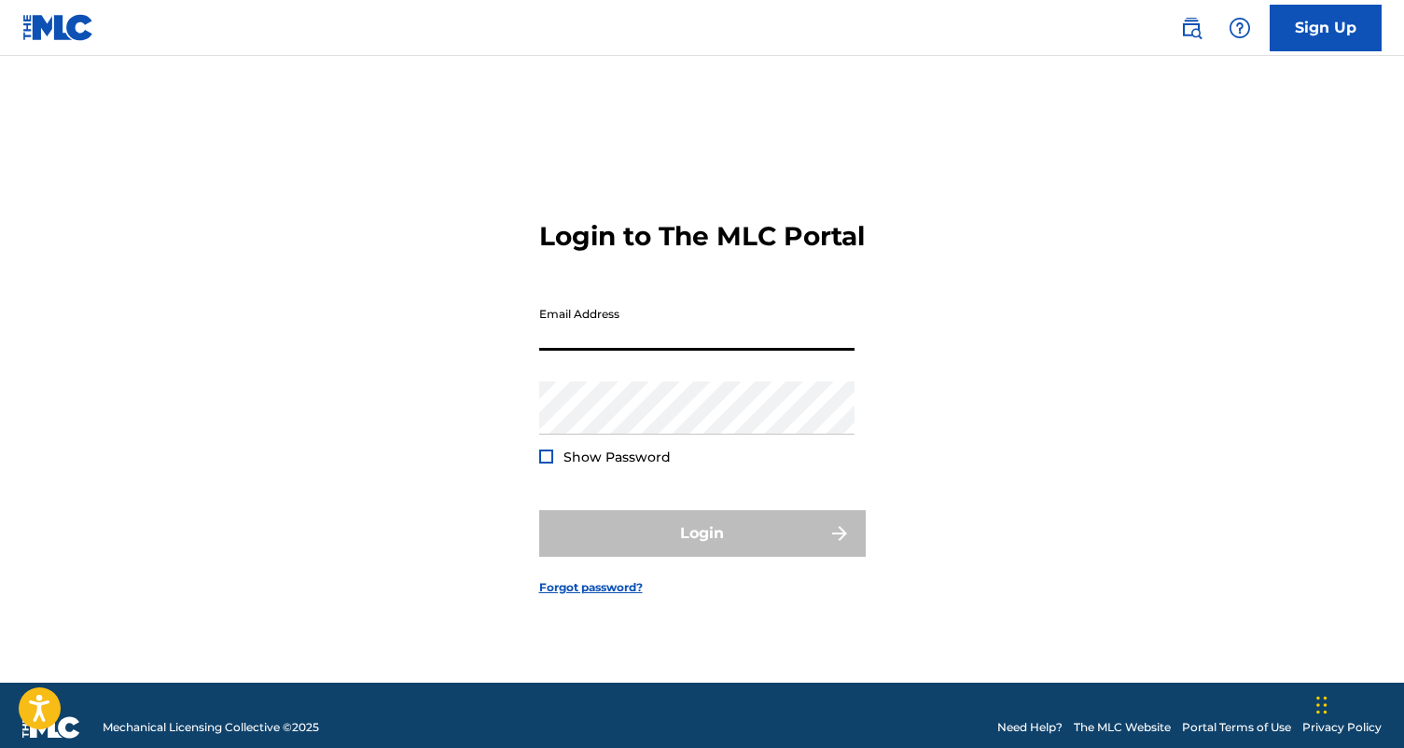
type input "[EMAIL_ADDRESS][DOMAIN_NAME]"
click at [702, 550] on button "Login" at bounding box center [702, 533] width 327 height 47
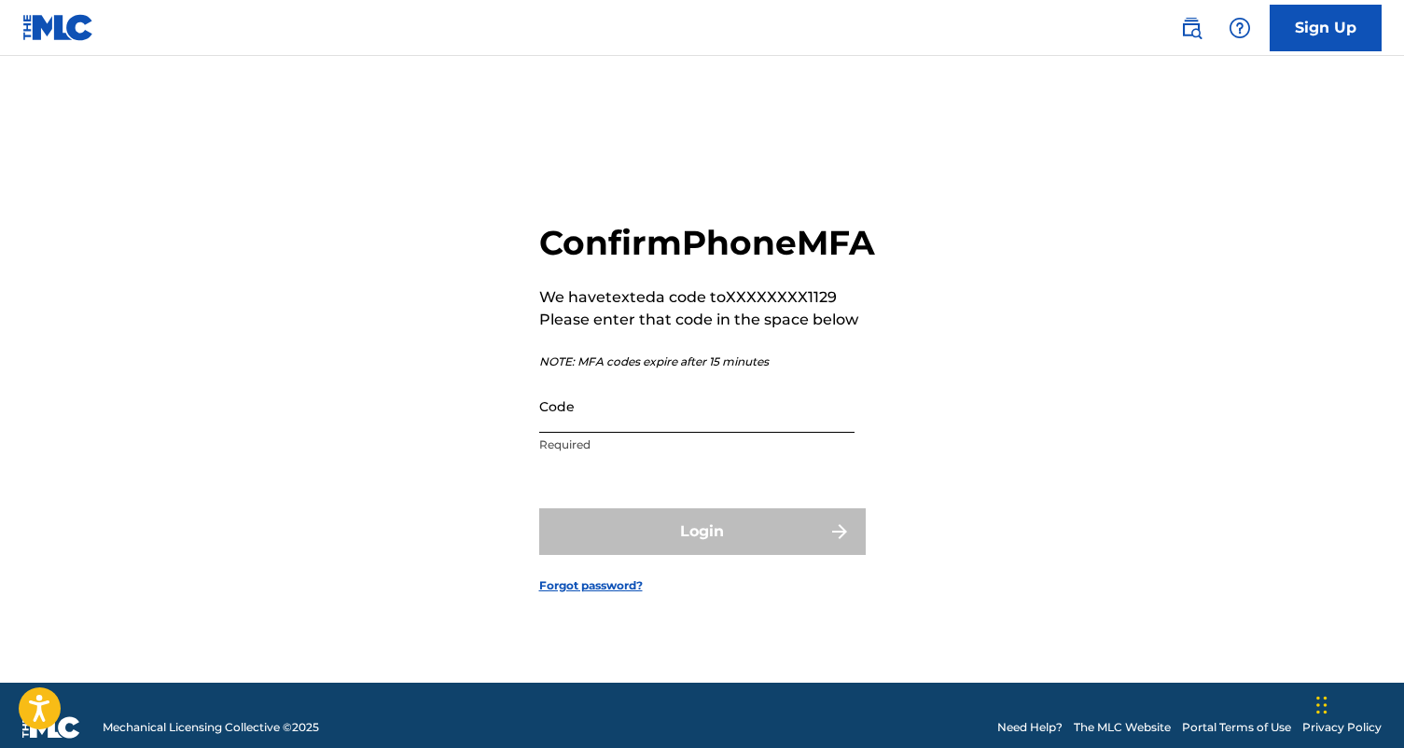
click at [681, 433] on input "Code" at bounding box center [696, 406] width 315 height 53
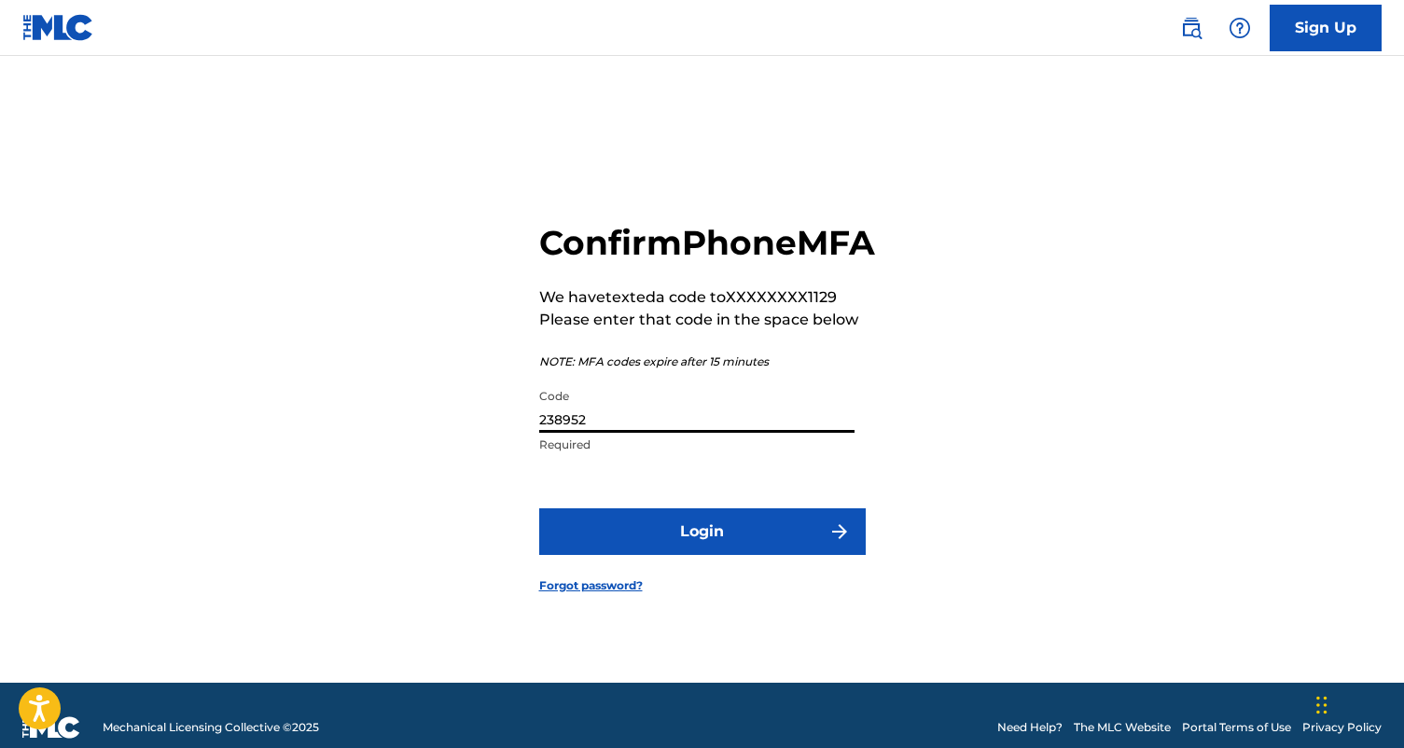
type input "238952"
click at [702, 552] on button "Login" at bounding box center [702, 531] width 327 height 47
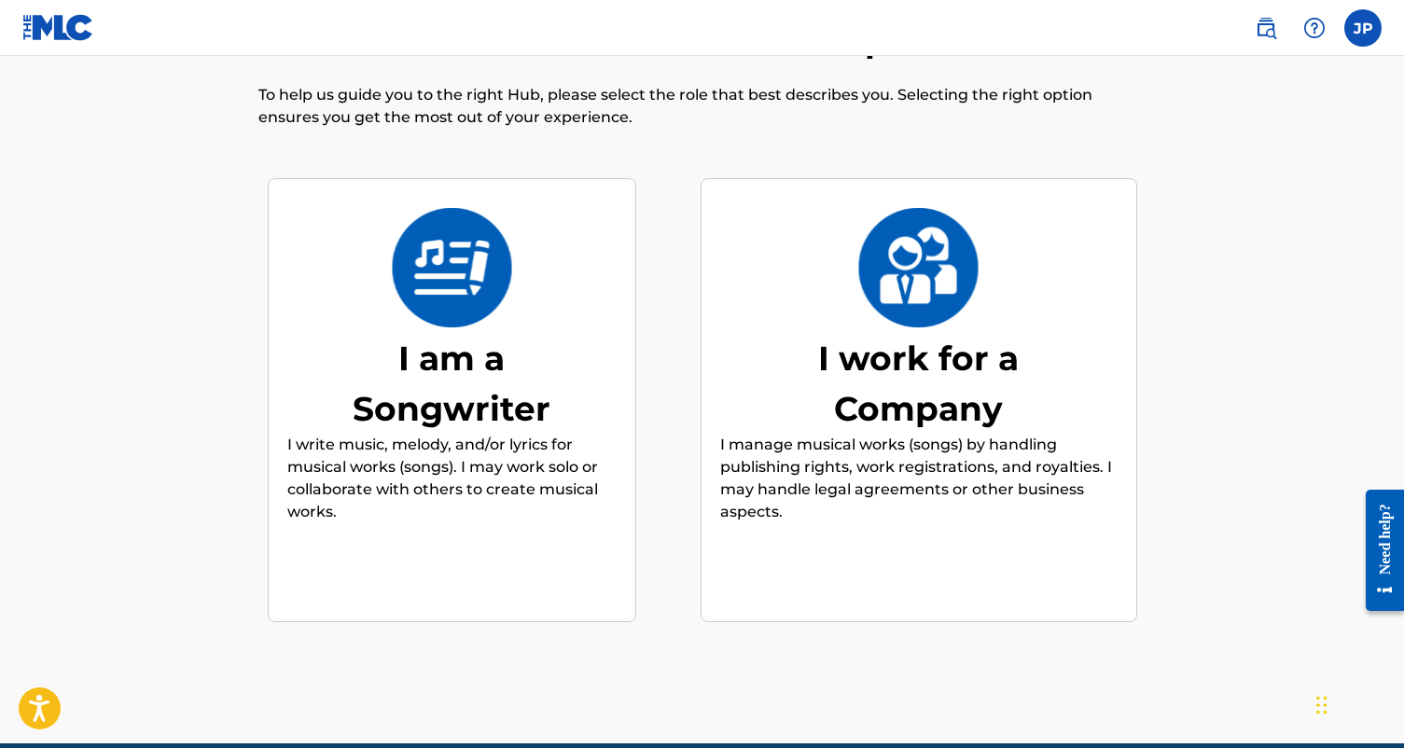
click at [465, 386] on div "I am a Songwriter" at bounding box center [452, 383] width 280 height 101
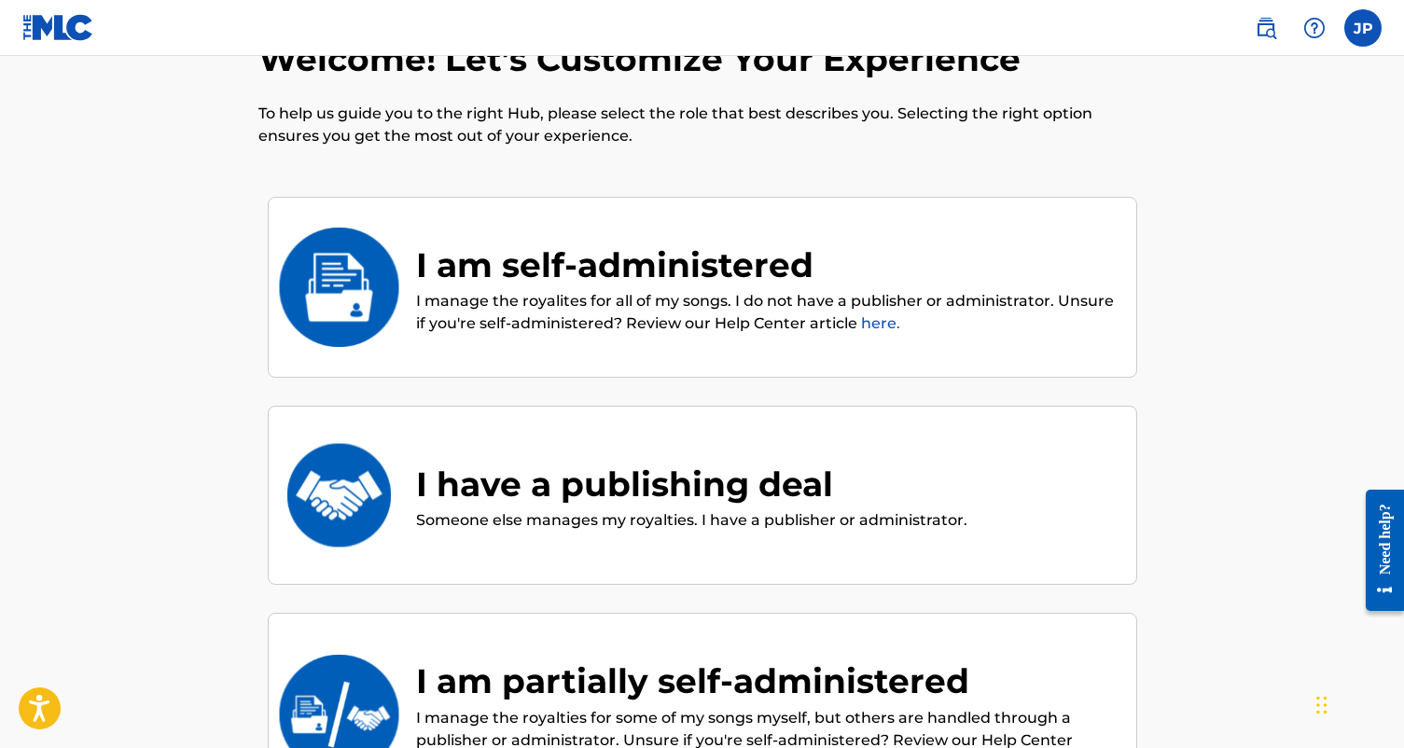
scroll to position [26, 0]
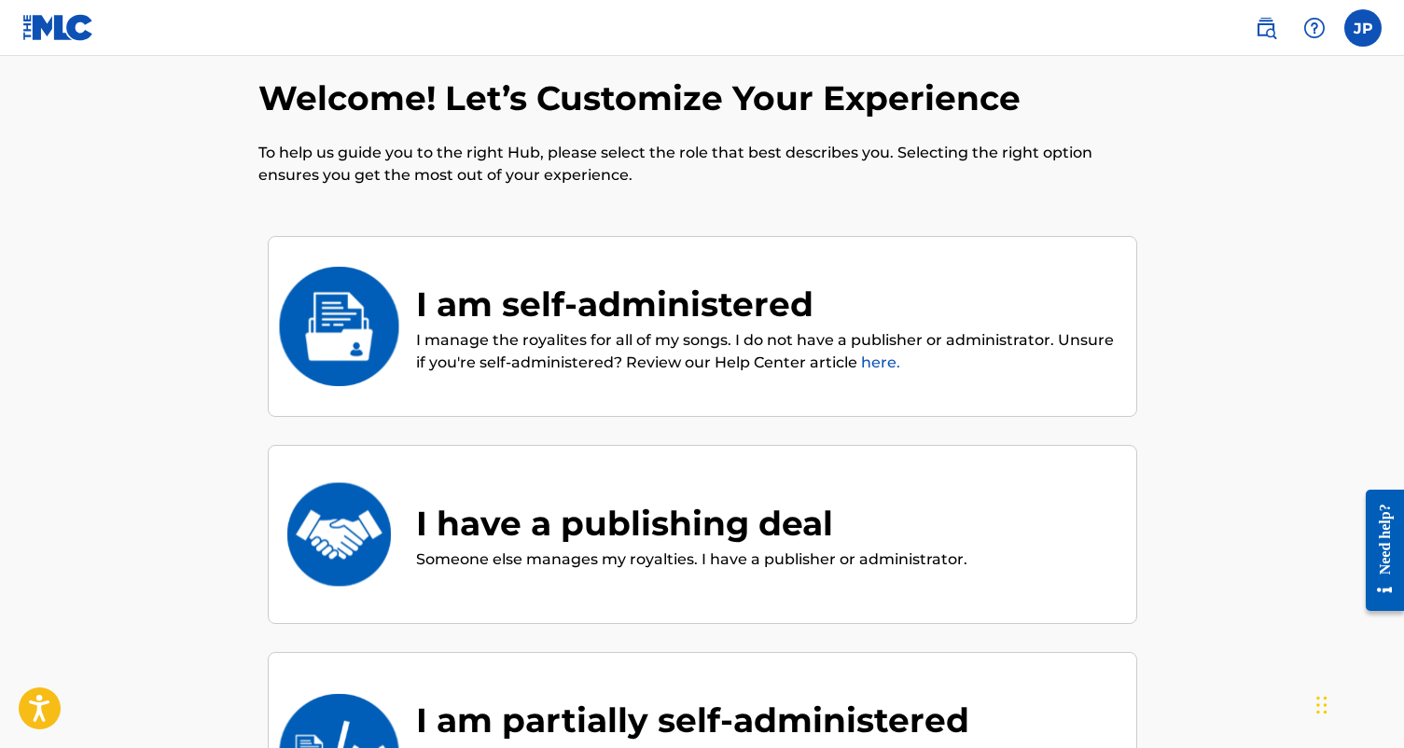
click at [536, 288] on div "I am self-administered" at bounding box center [767, 304] width 702 height 50
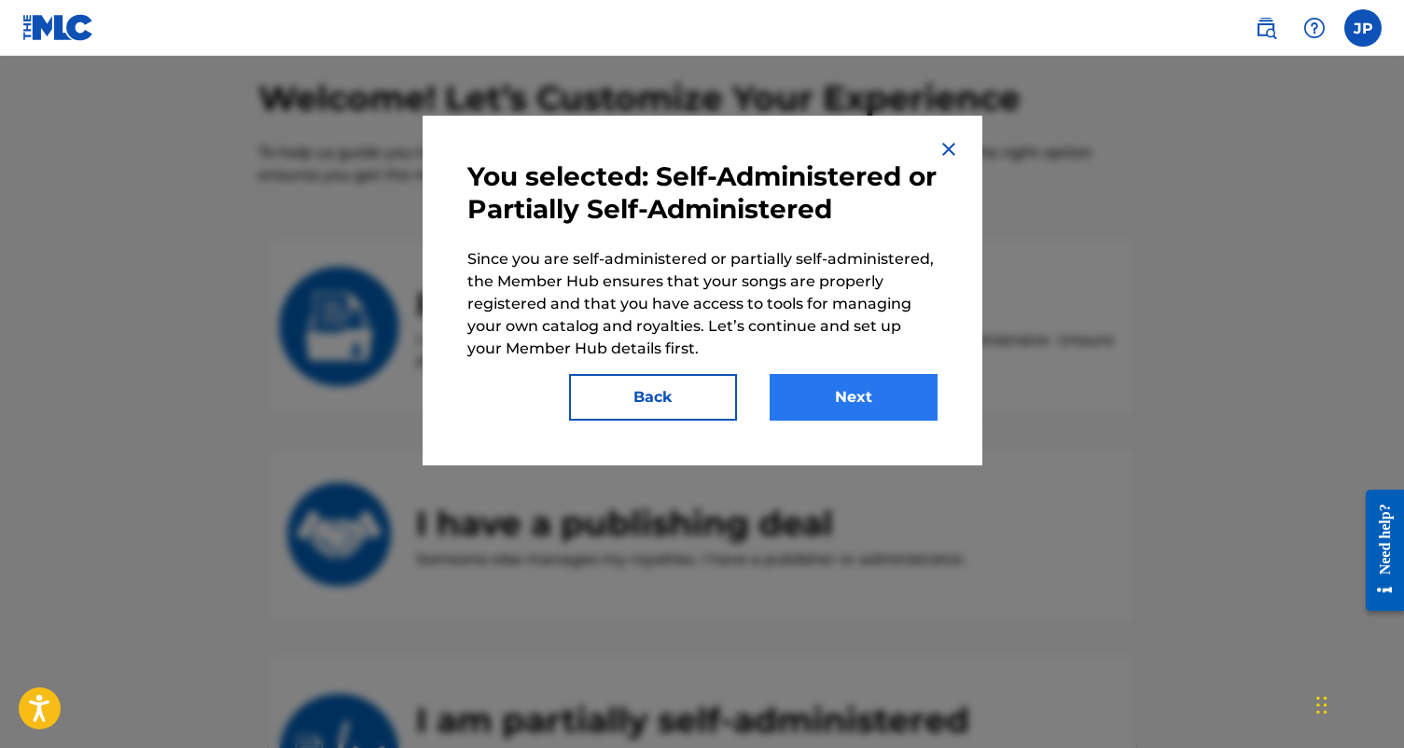
click at [828, 388] on button "Next" at bounding box center [854, 397] width 168 height 47
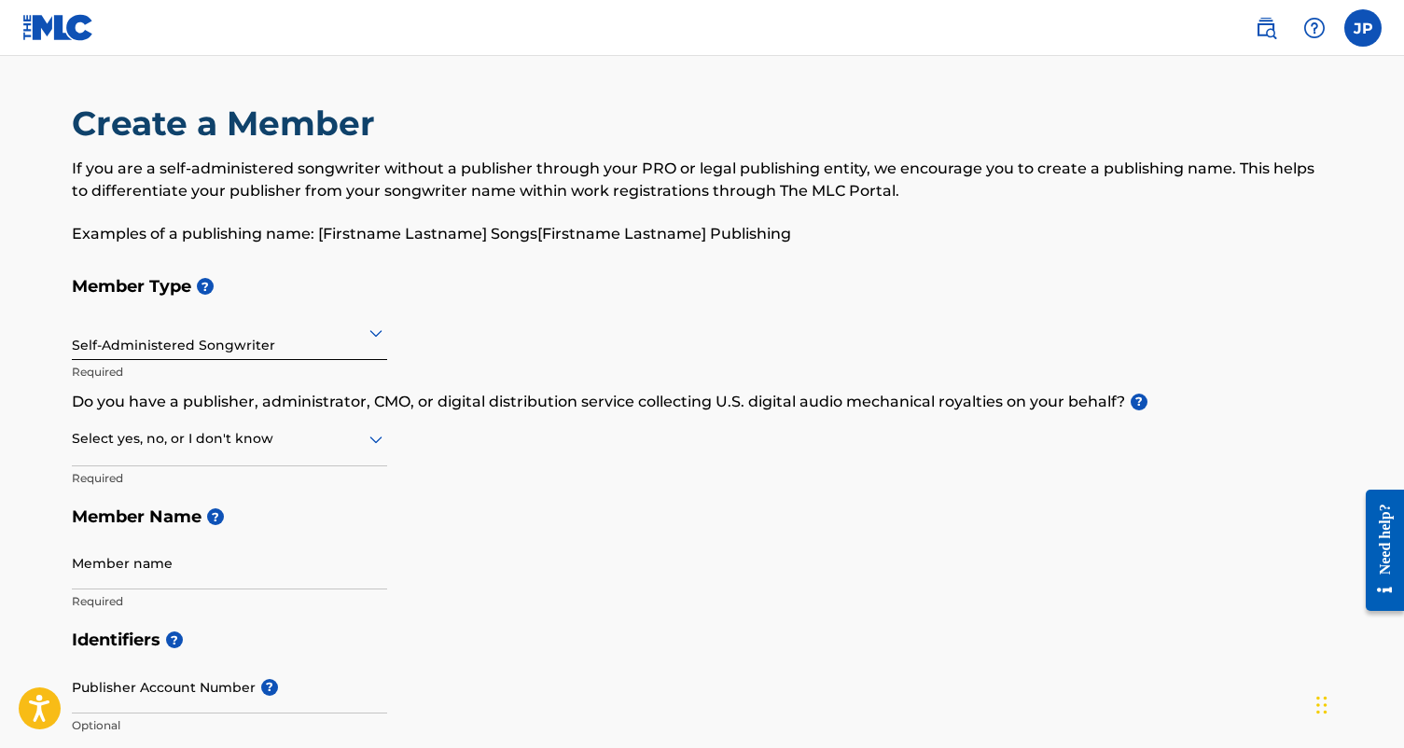
click at [266, 345] on div "Self-Administered Songwriter" at bounding box center [229, 333] width 315 height 46
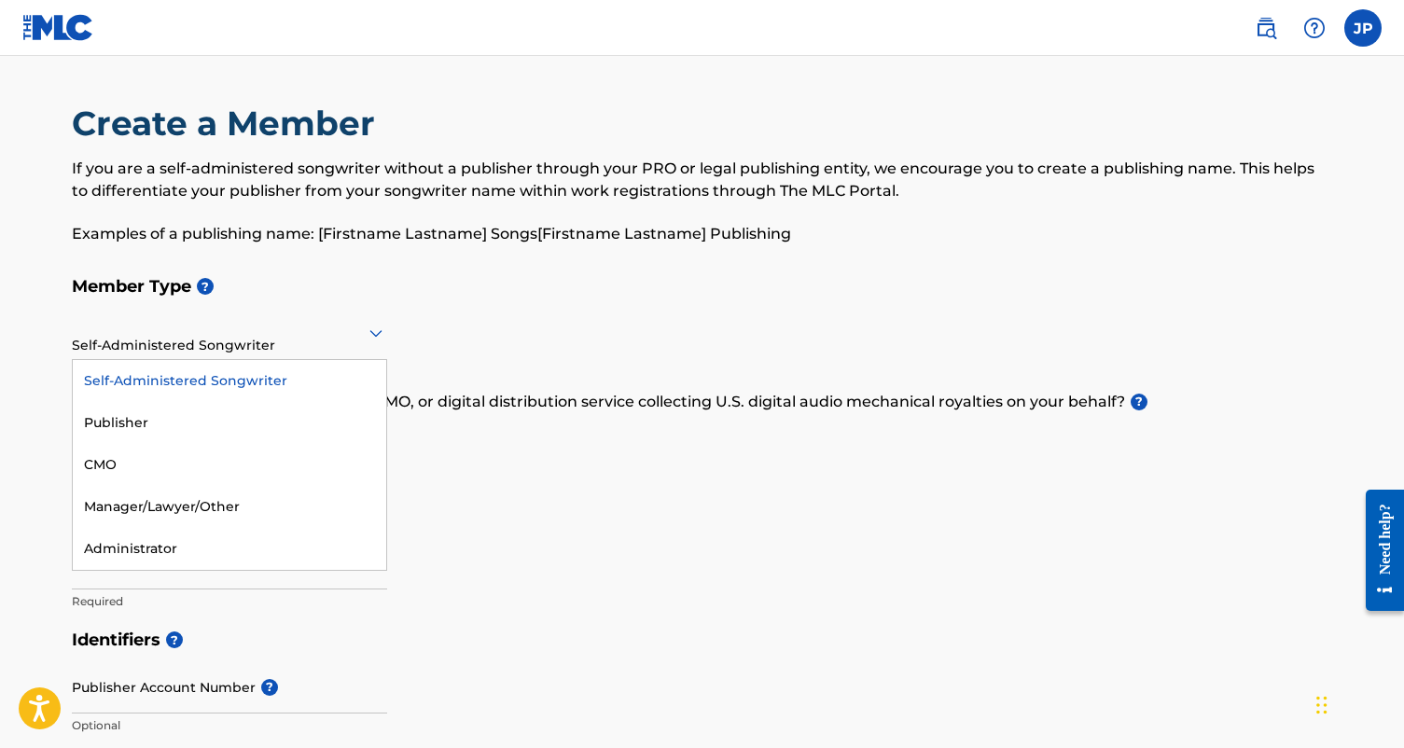
click at [335, 313] on div "Self-Administered Songwriter" at bounding box center [229, 333] width 315 height 46
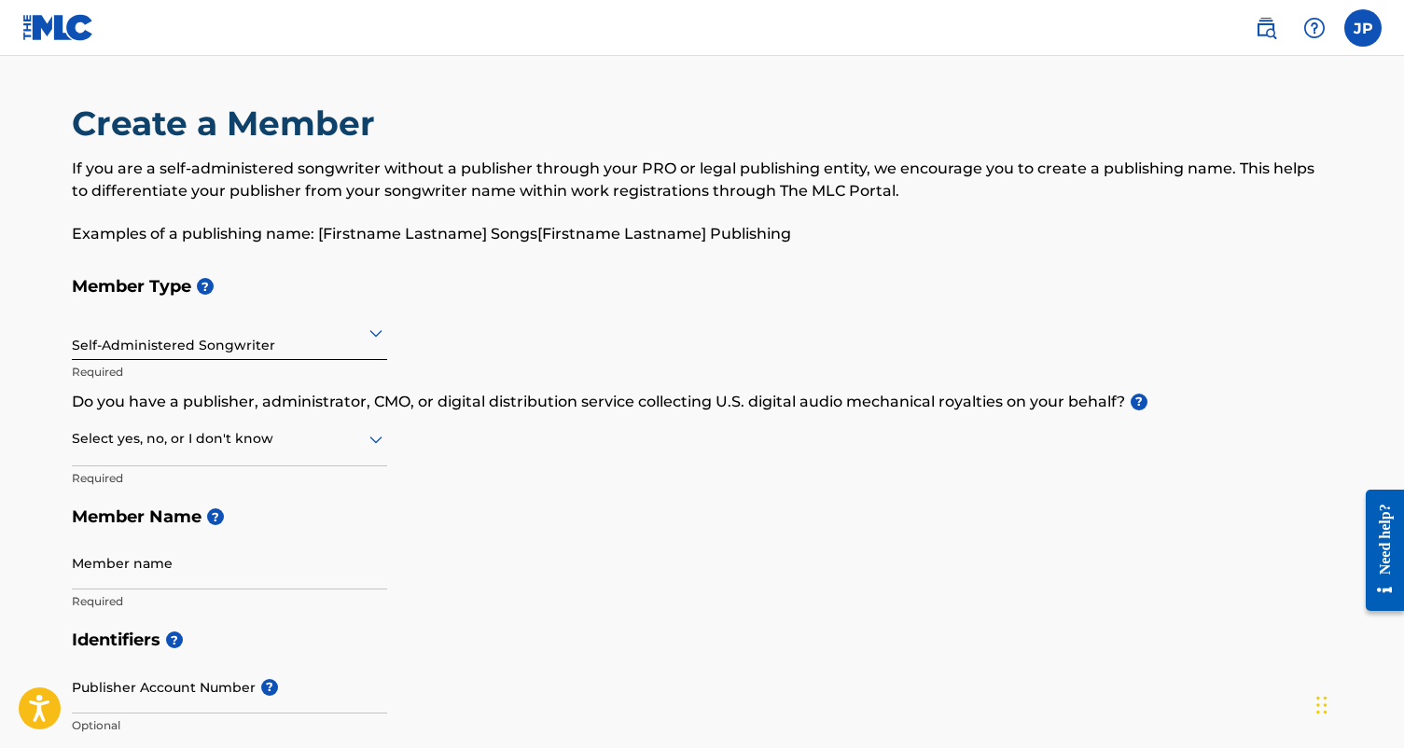
scroll to position [82, 0]
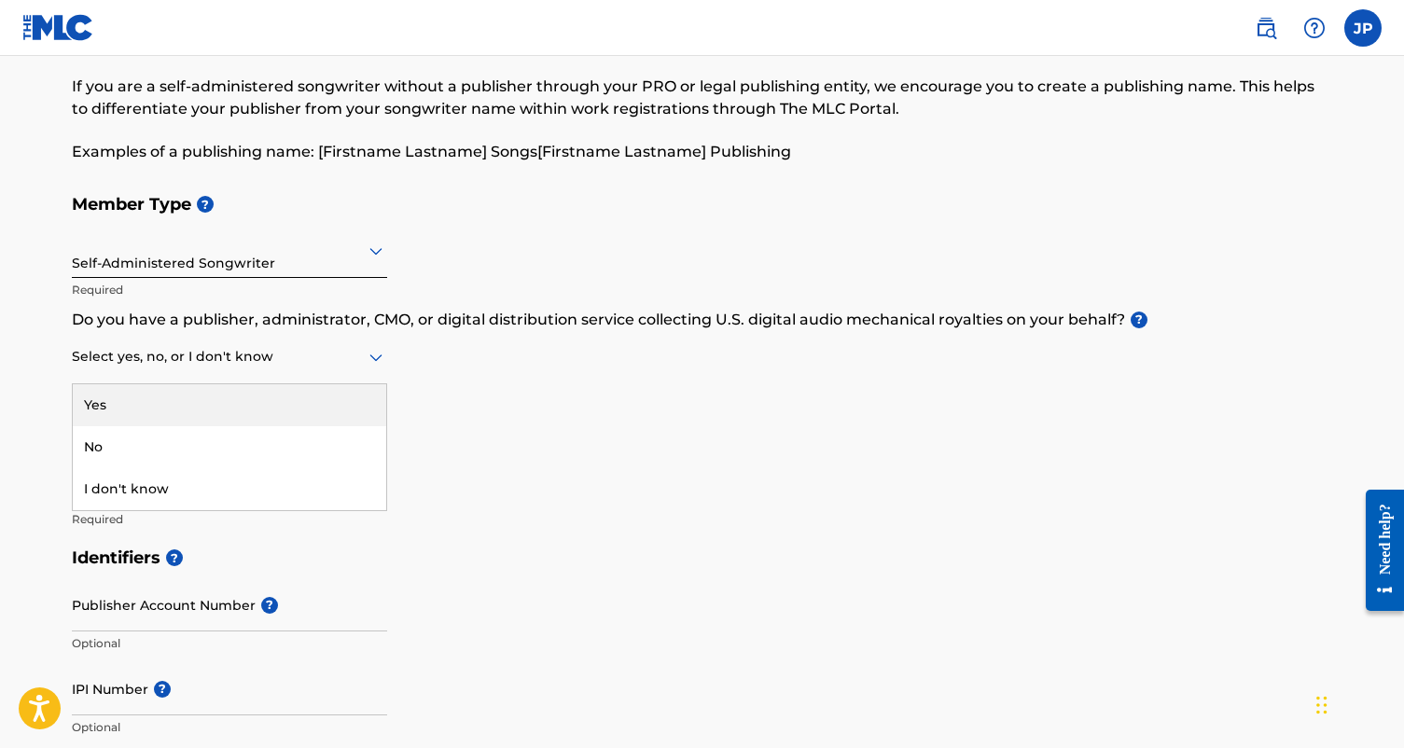
click at [307, 351] on div at bounding box center [229, 356] width 315 height 23
click at [480, 313] on p "Do you have a publisher, administrator, CMO, or digital distribution service co…" at bounding box center [702, 320] width 1261 height 22
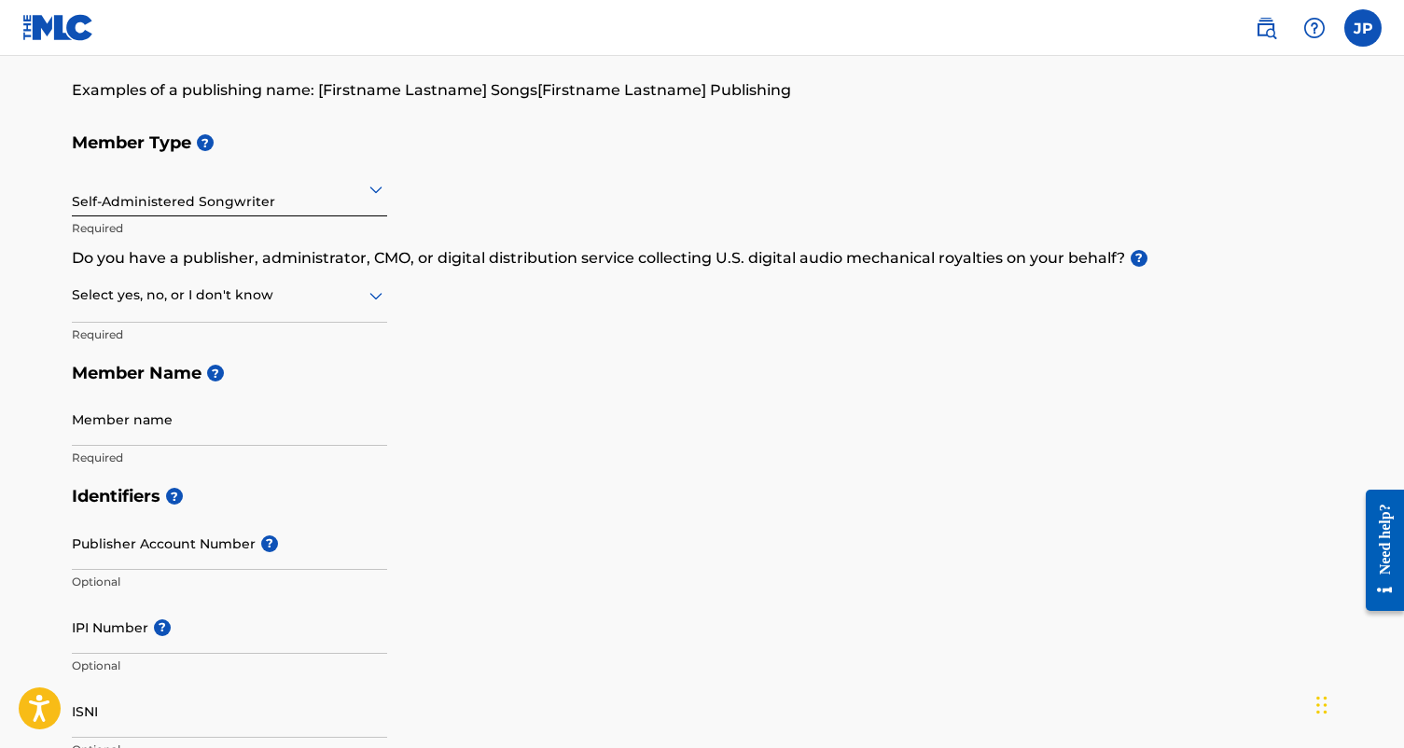
click at [337, 288] on div at bounding box center [229, 295] width 315 height 23
click at [296, 369] on div "No" at bounding box center [229, 386] width 313 height 42
type input "Juyoung Park"
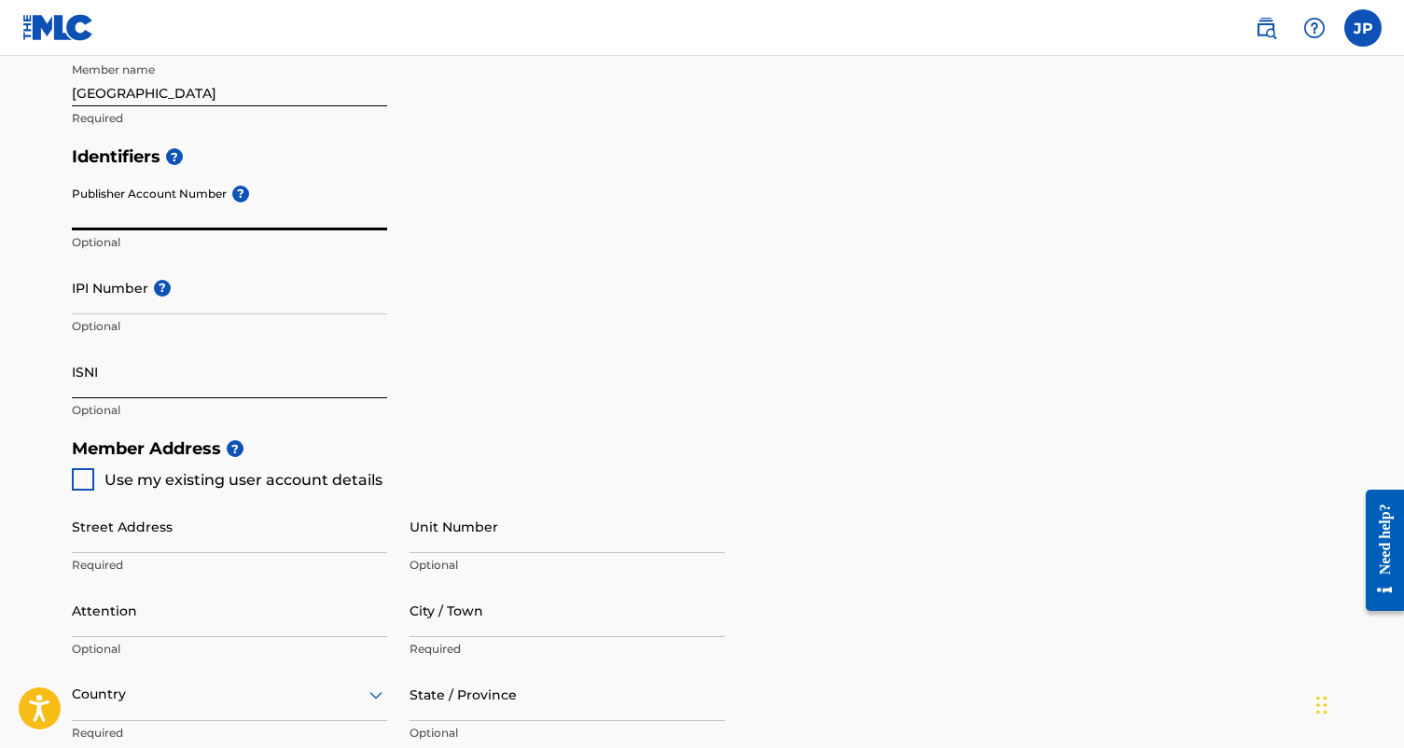
scroll to position [491, 0]
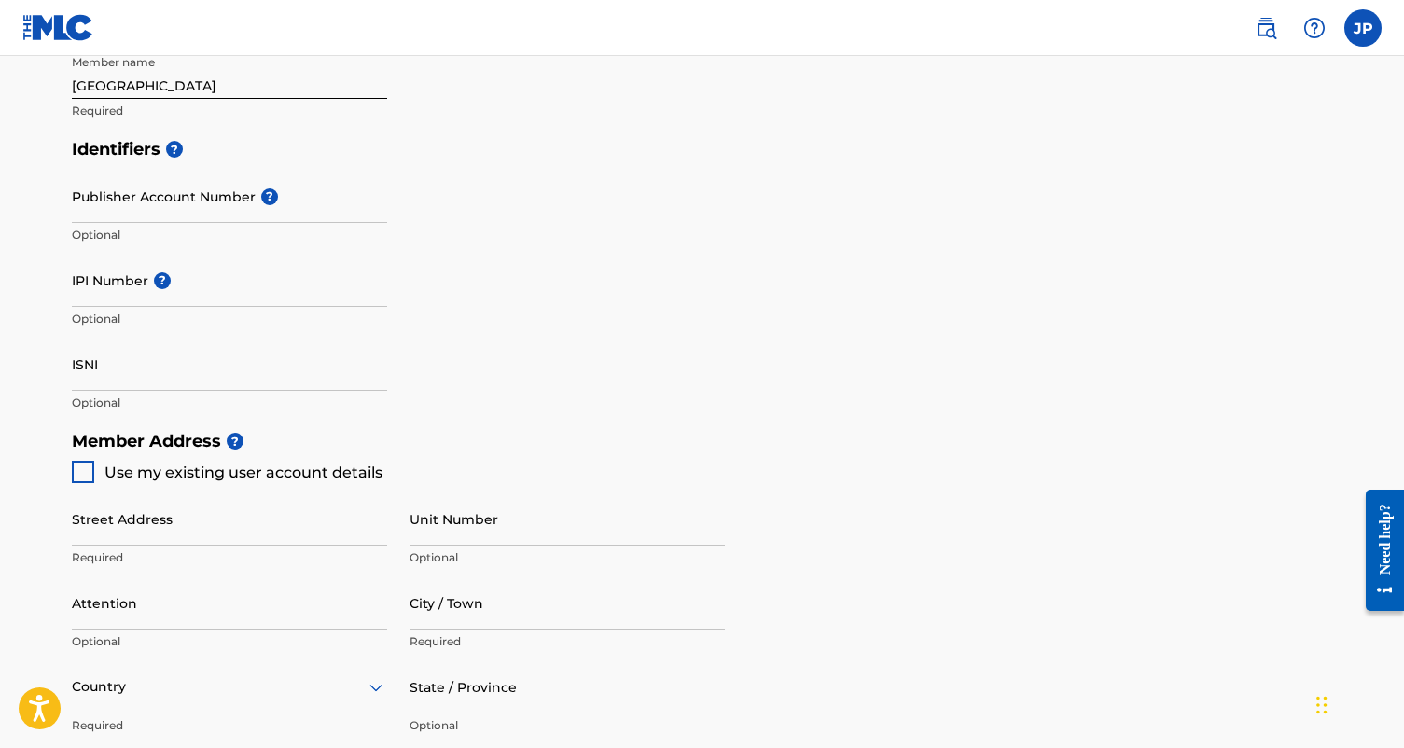
click at [257, 464] on span "Use my existing user account details" at bounding box center [243, 473] width 278 height 18
type input "[STREET_ADDRESS]"
type input "Fort [PERSON_NAME]"
type input "07024"
type input "201"
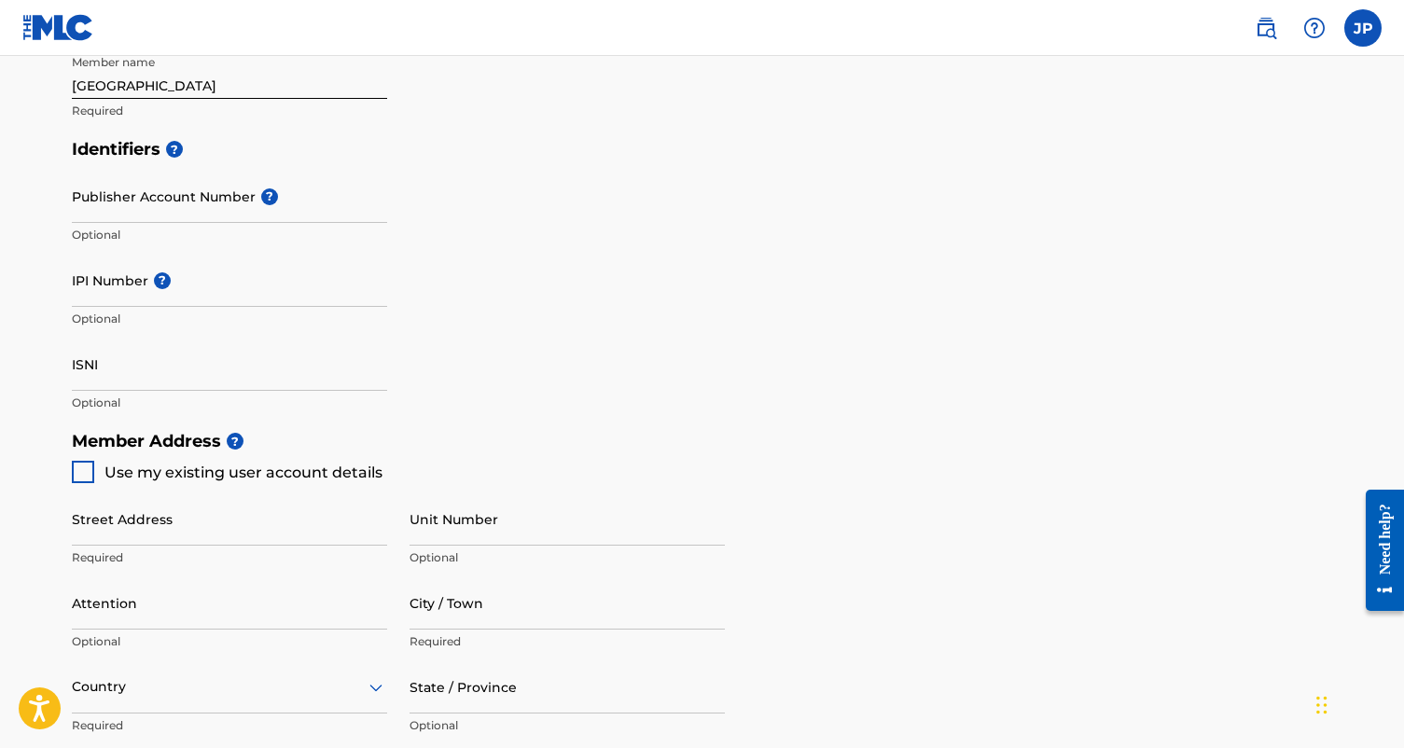
type input "9601129"
type input "[EMAIL_ADDRESS][DOMAIN_NAME]"
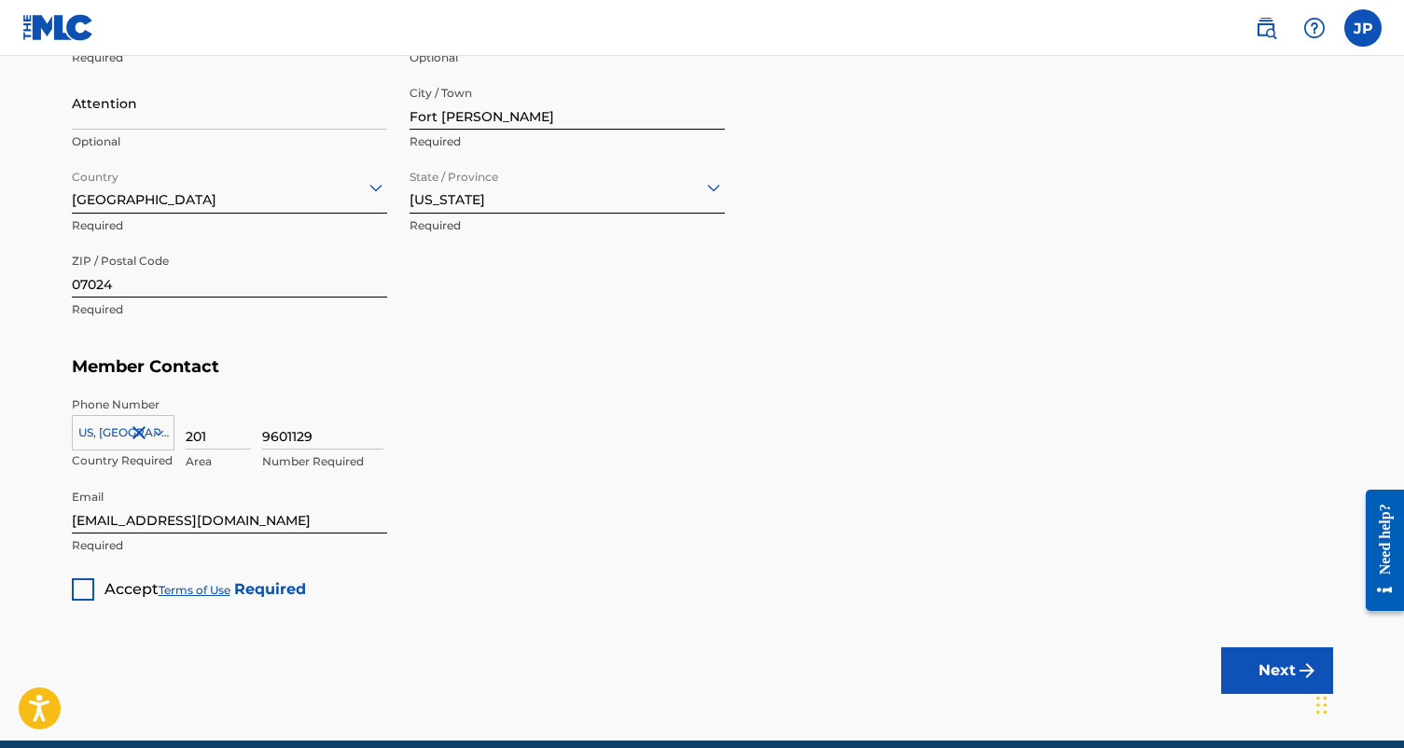
scroll to position [1064, 0]
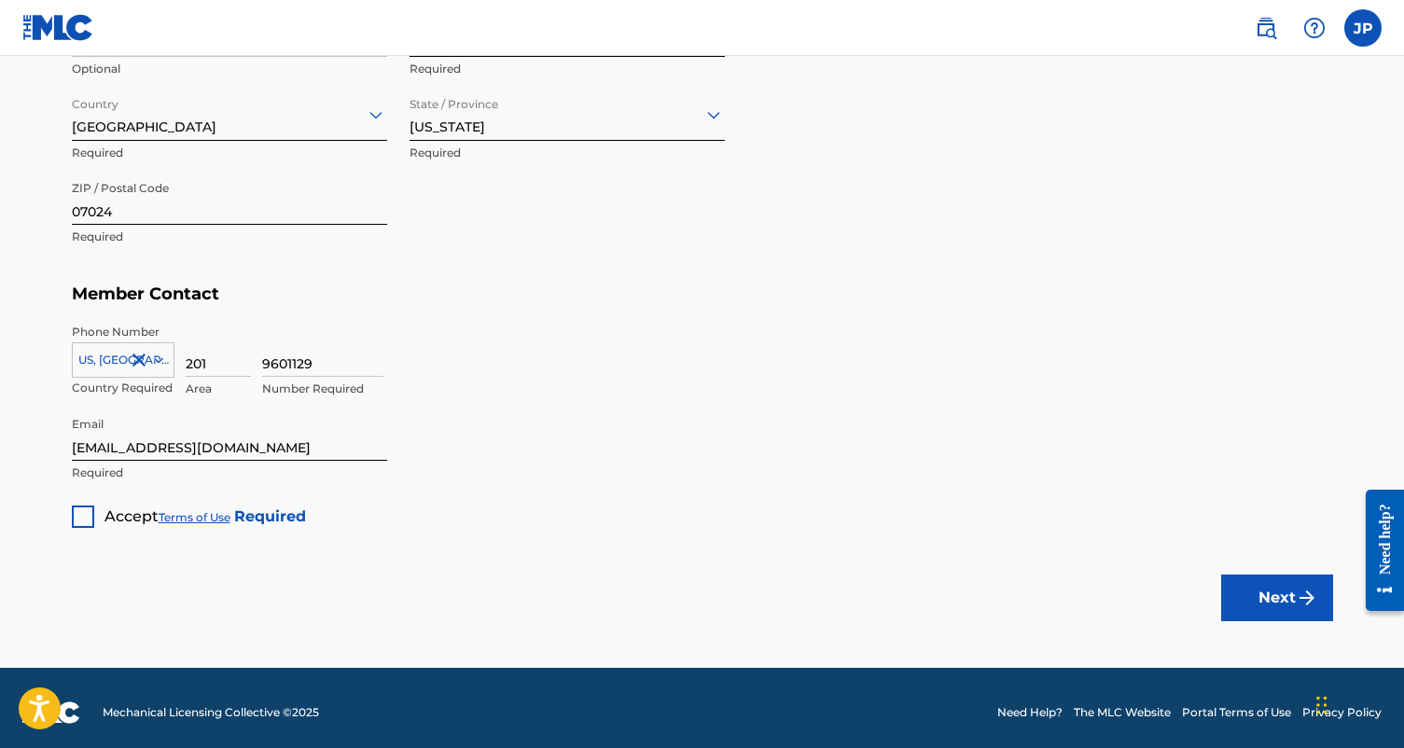
click at [86, 506] on div at bounding box center [83, 517] width 22 height 22
click at [1277, 590] on button "Next" at bounding box center [1277, 598] width 112 height 47
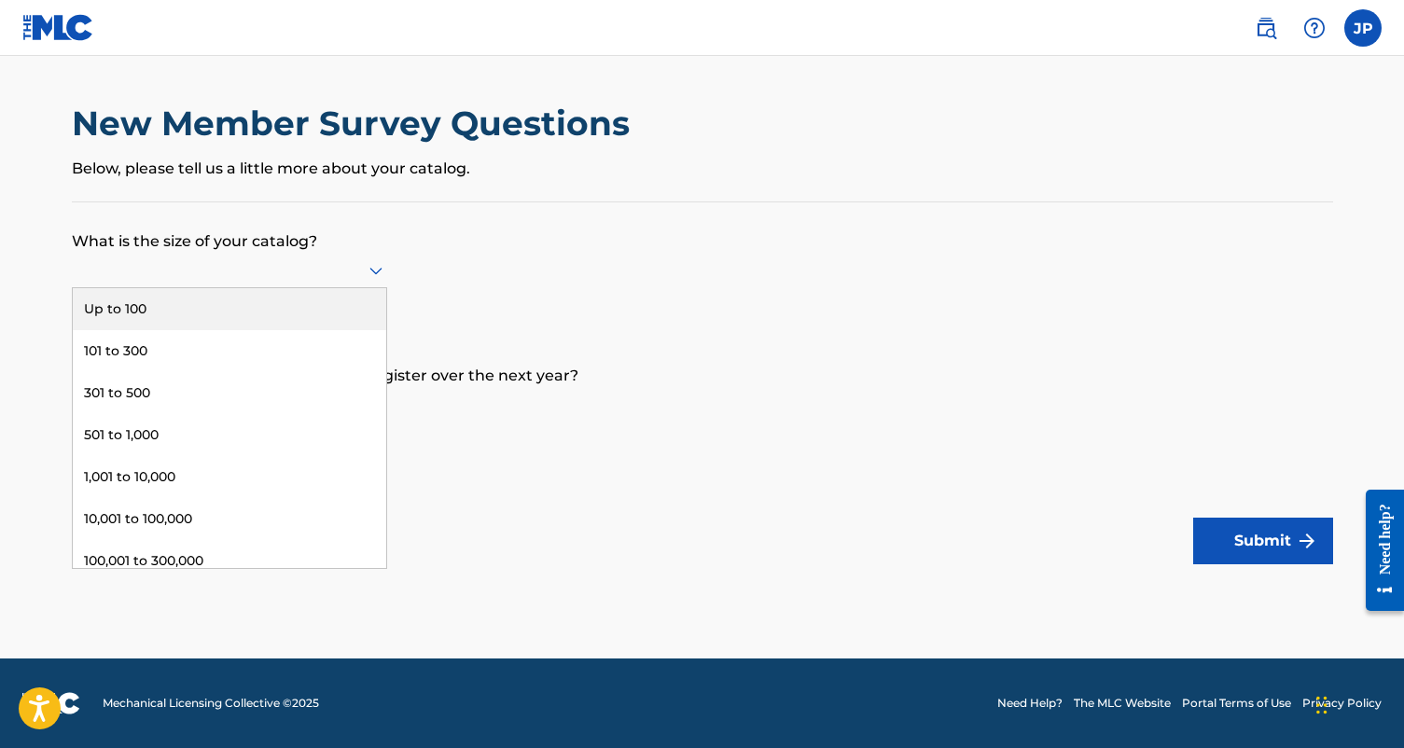
click at [301, 274] on div at bounding box center [229, 269] width 315 height 23
click at [245, 327] on div "Up to 100" at bounding box center [229, 309] width 313 height 42
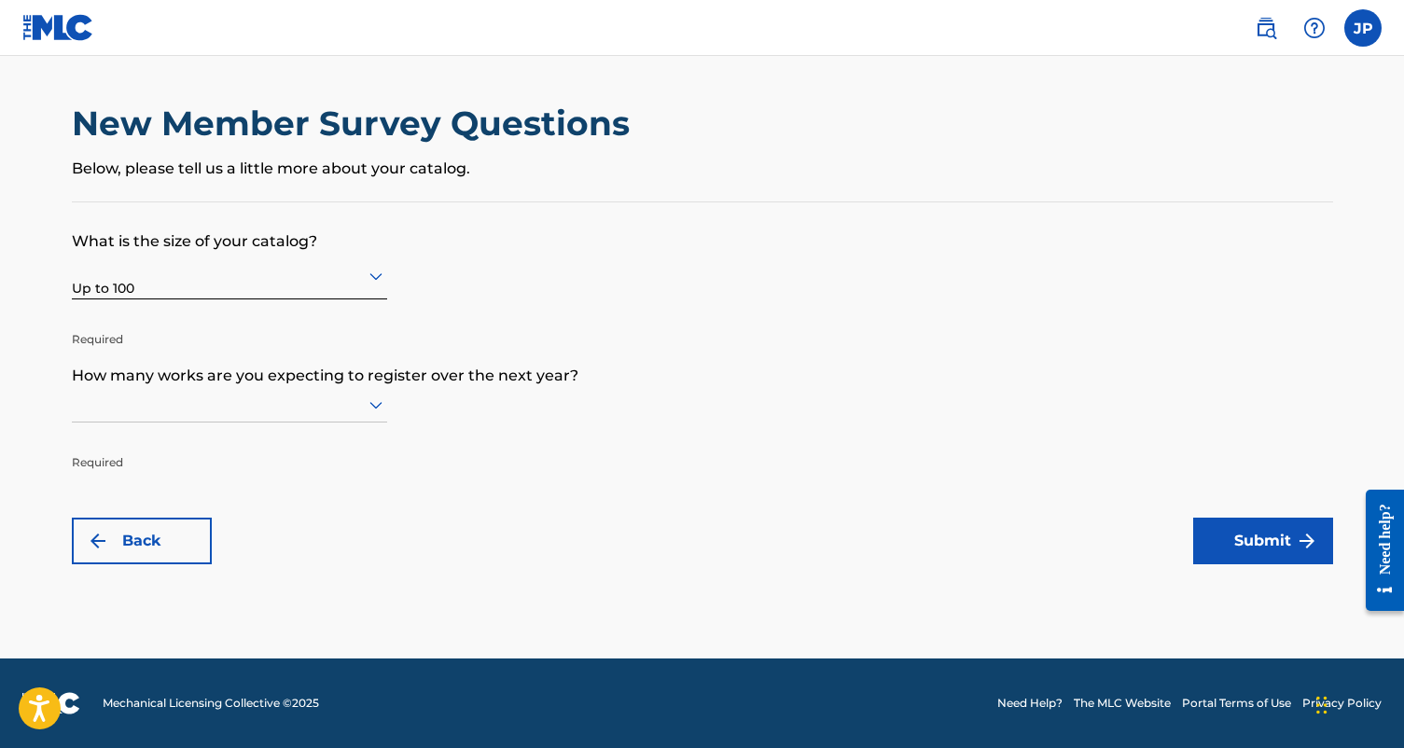
click at [202, 413] on div at bounding box center [229, 404] width 315 height 23
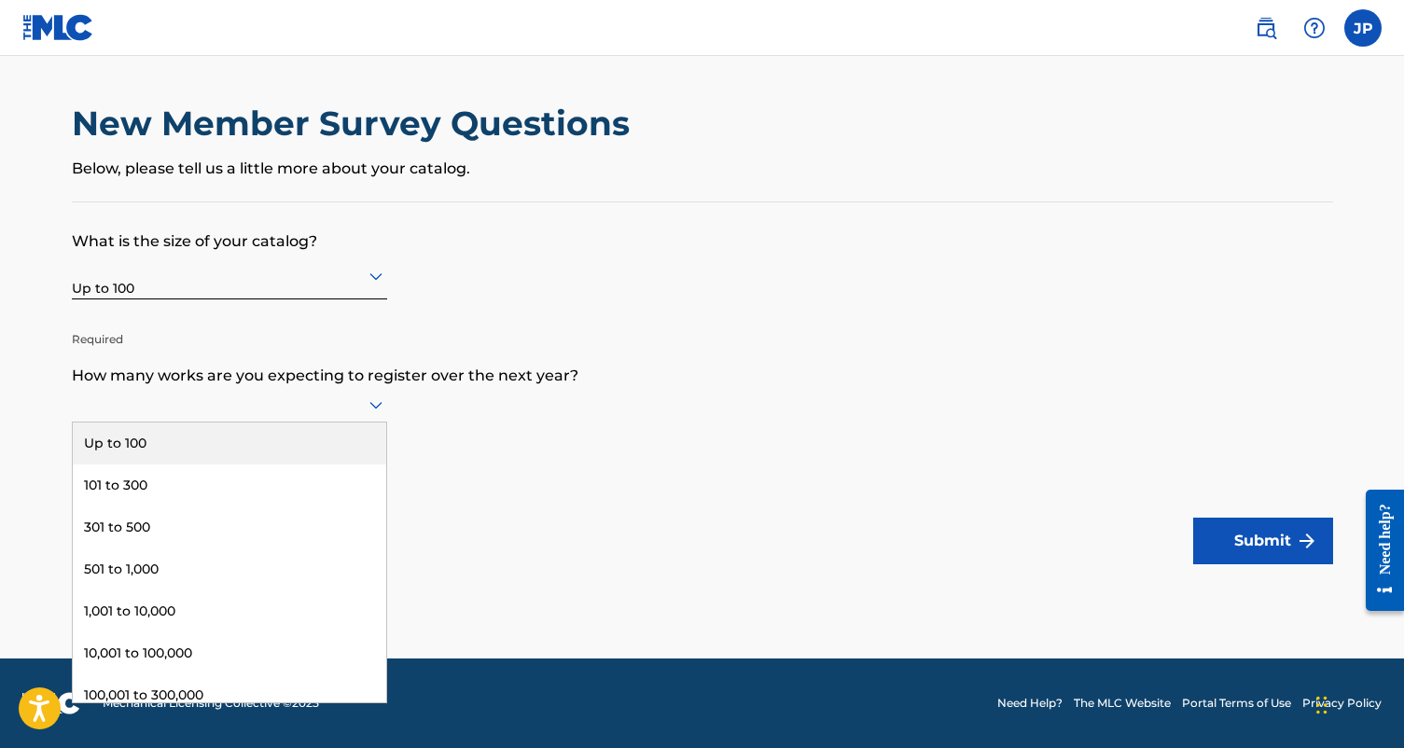
click at [200, 465] on div "Up to 100" at bounding box center [229, 444] width 313 height 42
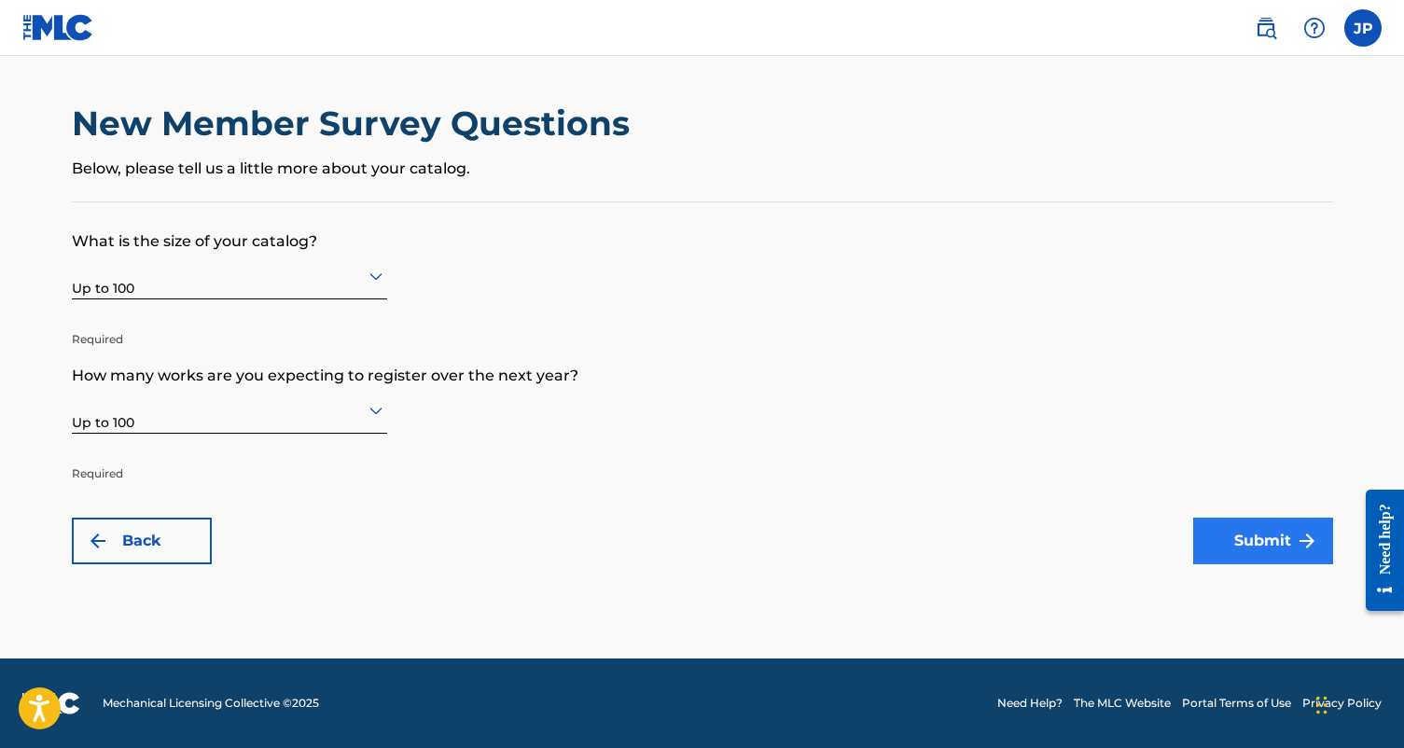
click at [1302, 535] on img "submit" at bounding box center [1307, 541] width 22 height 22
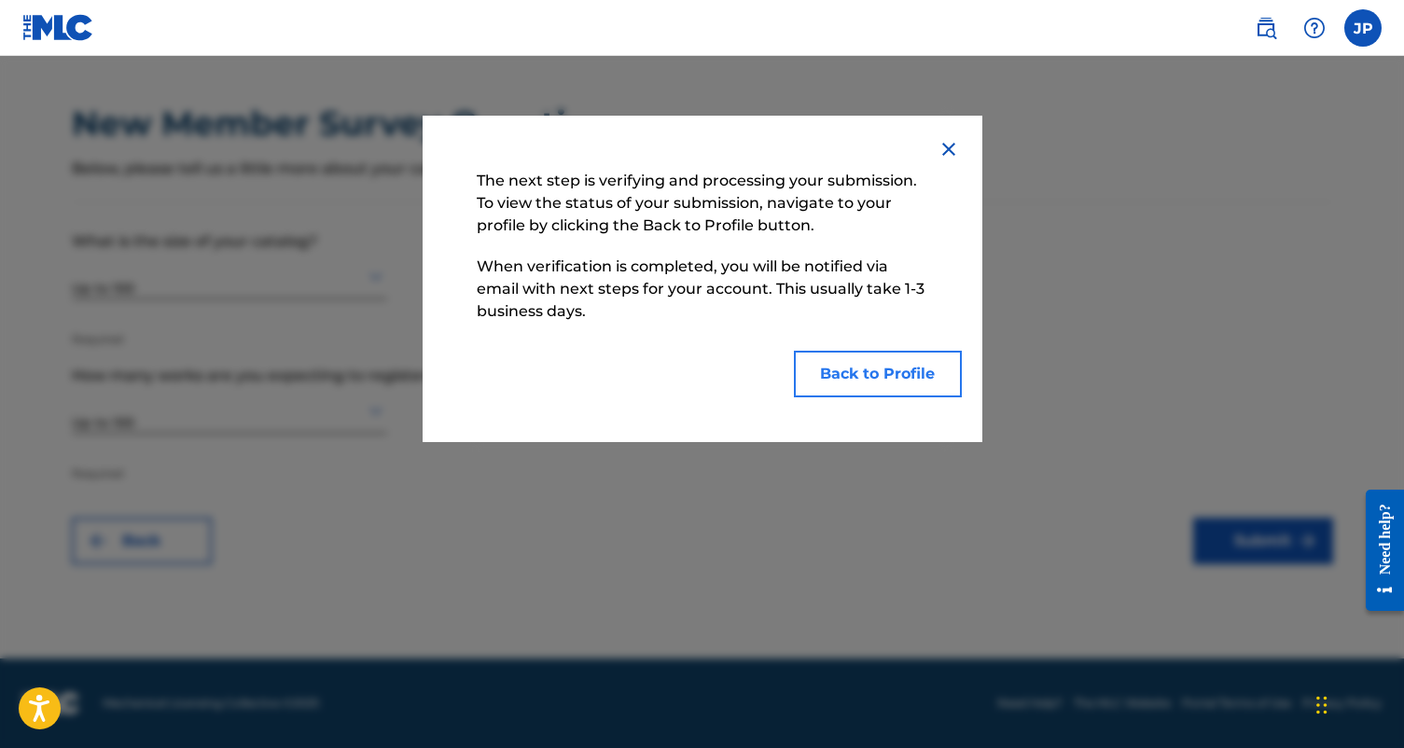
click at [855, 387] on button "Back to Profile" at bounding box center [878, 374] width 168 height 47
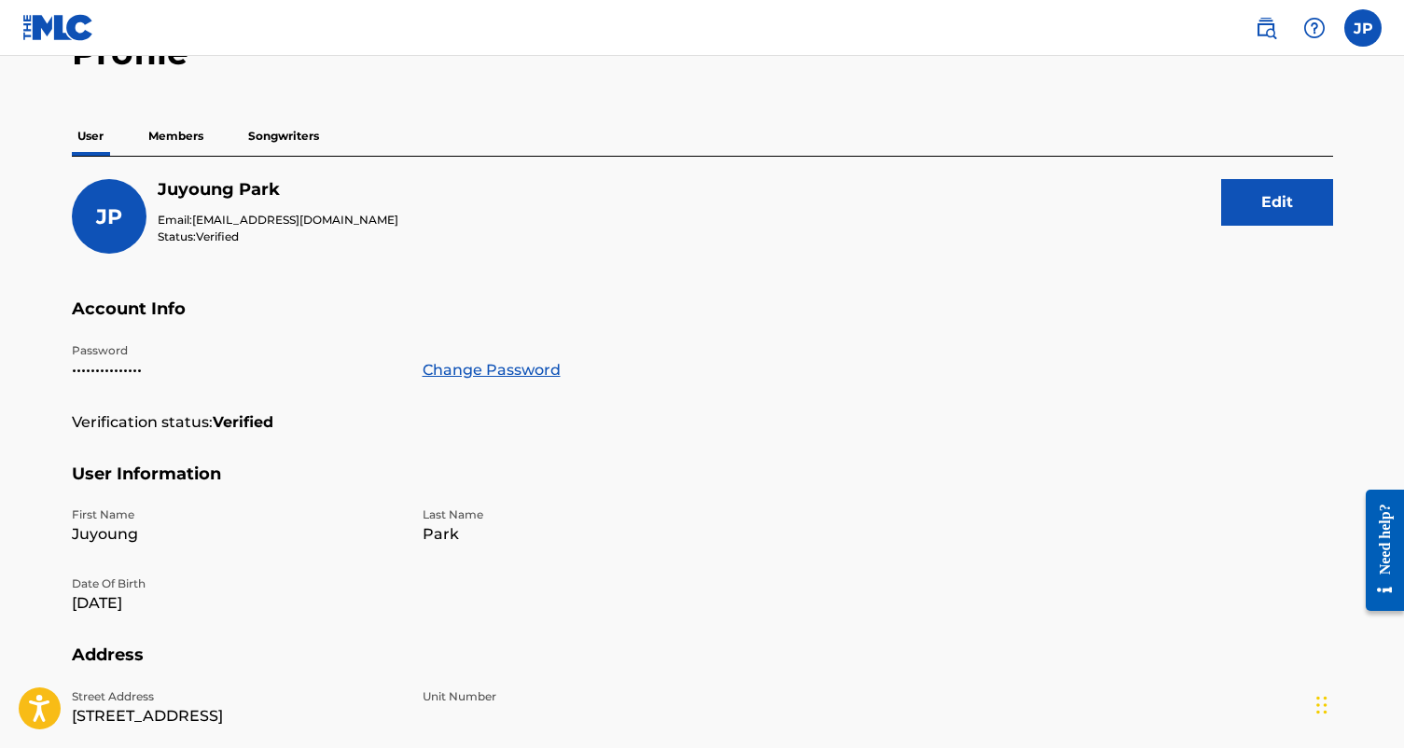
scroll to position [152, 0]
